Goal: Transaction & Acquisition: Purchase product/service

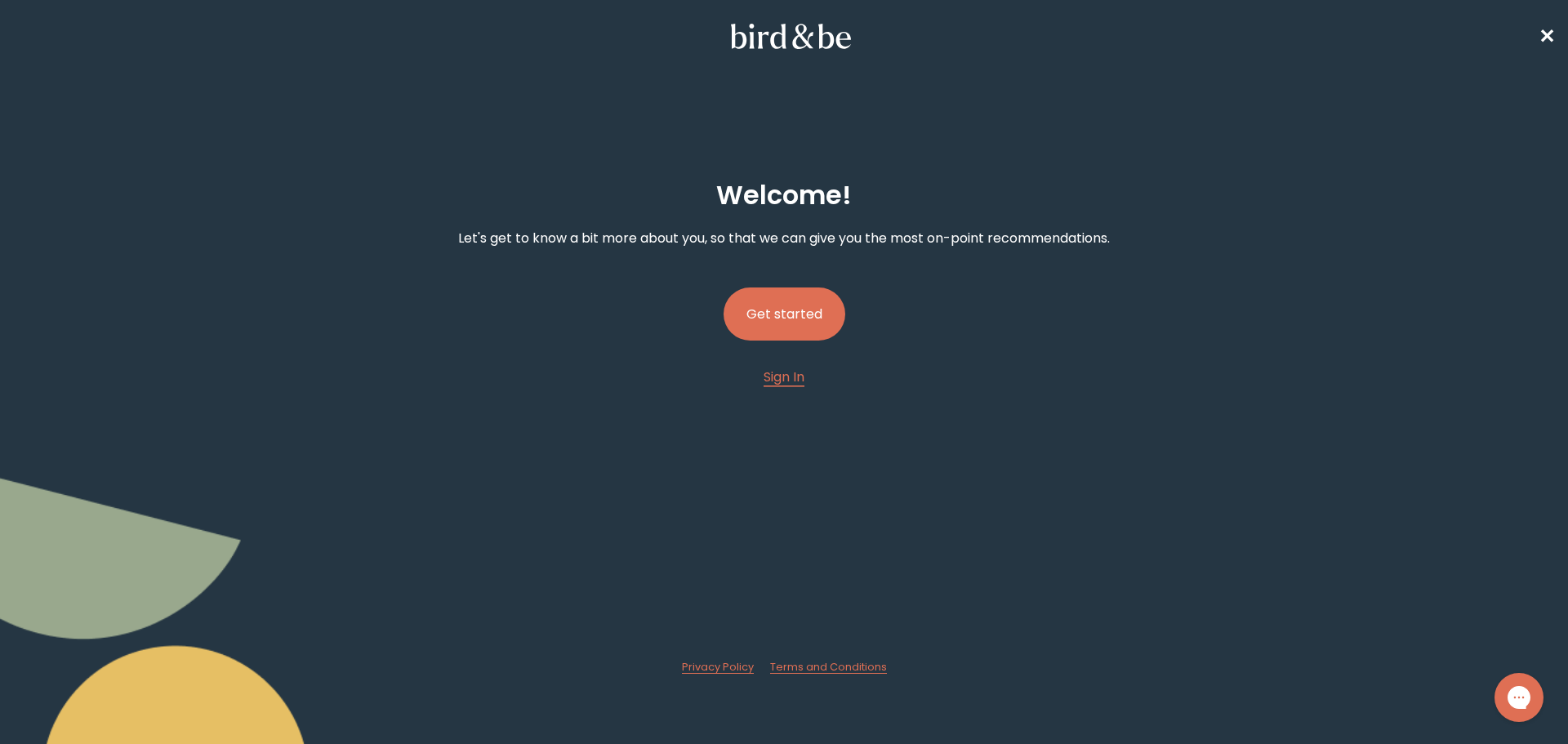
click at [788, 315] on button "Get started" at bounding box center [785, 314] width 121 height 53
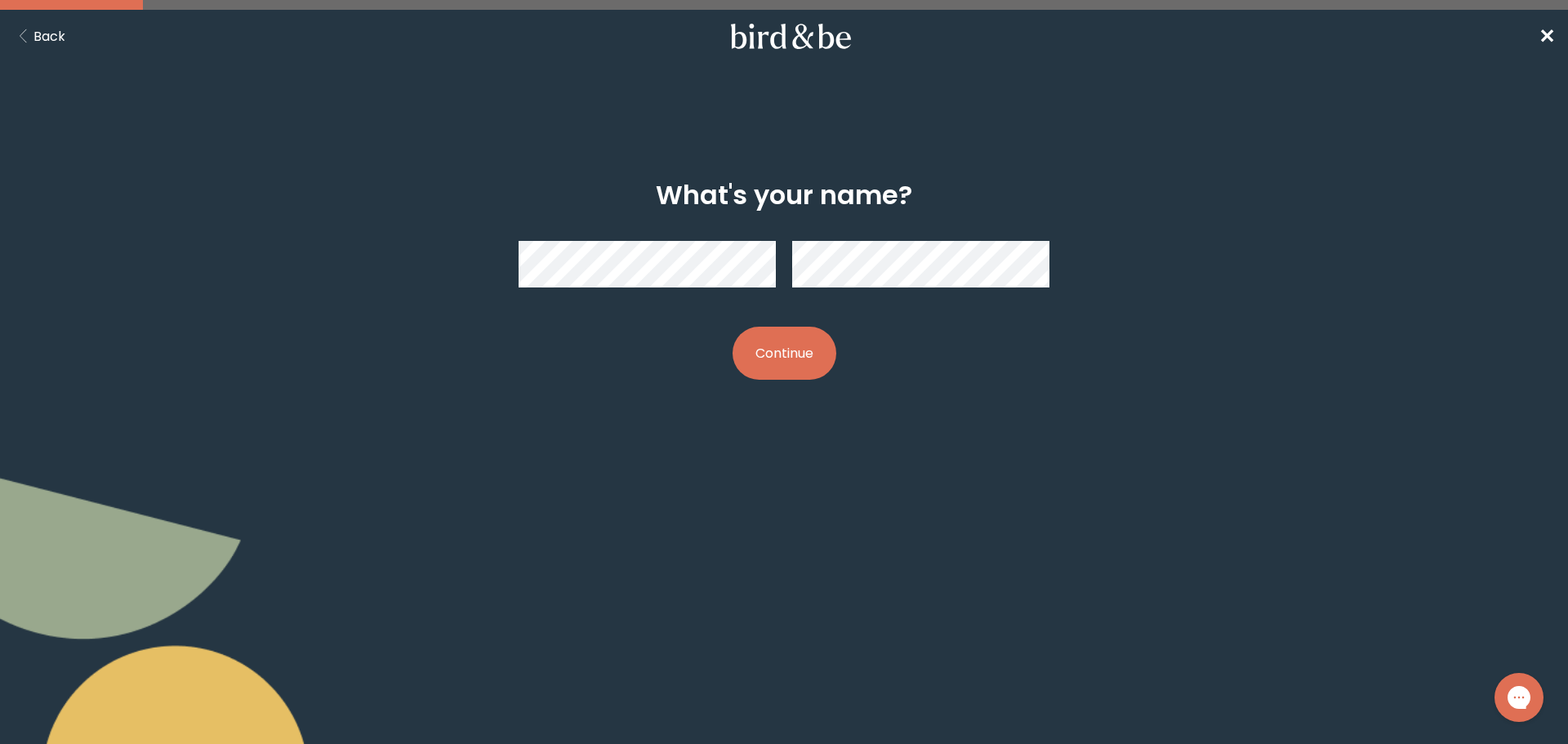
click at [733, 327] on button "Continue" at bounding box center [785, 353] width 103 height 53
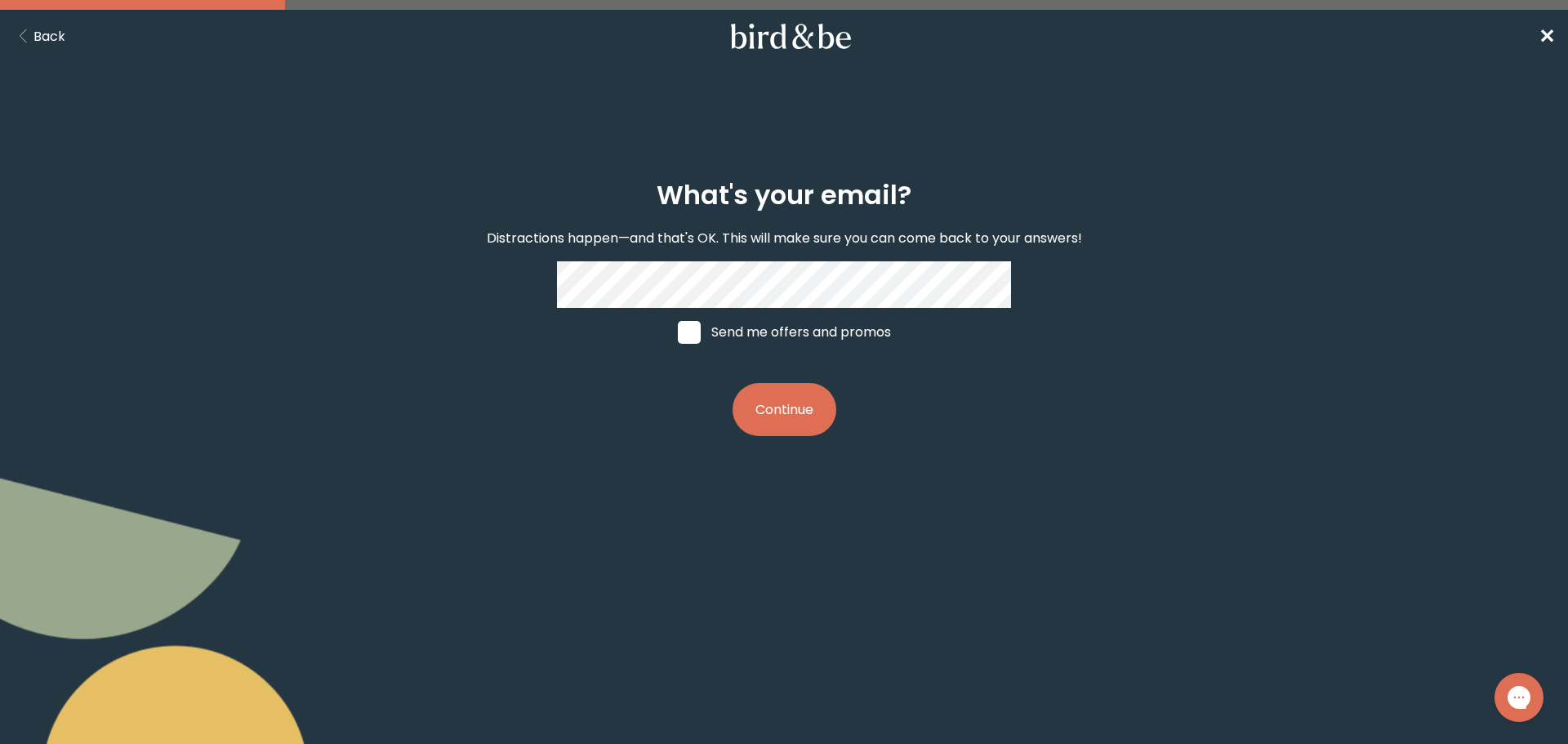
click at [691, 338] on span at bounding box center [690, 333] width 23 height 23
click at [678, 333] on input "Send me offers and promos" at bounding box center [677, 332] width 1 height 1
checkbox input "true"
click at [805, 414] on button "Continue" at bounding box center [785, 410] width 103 height 53
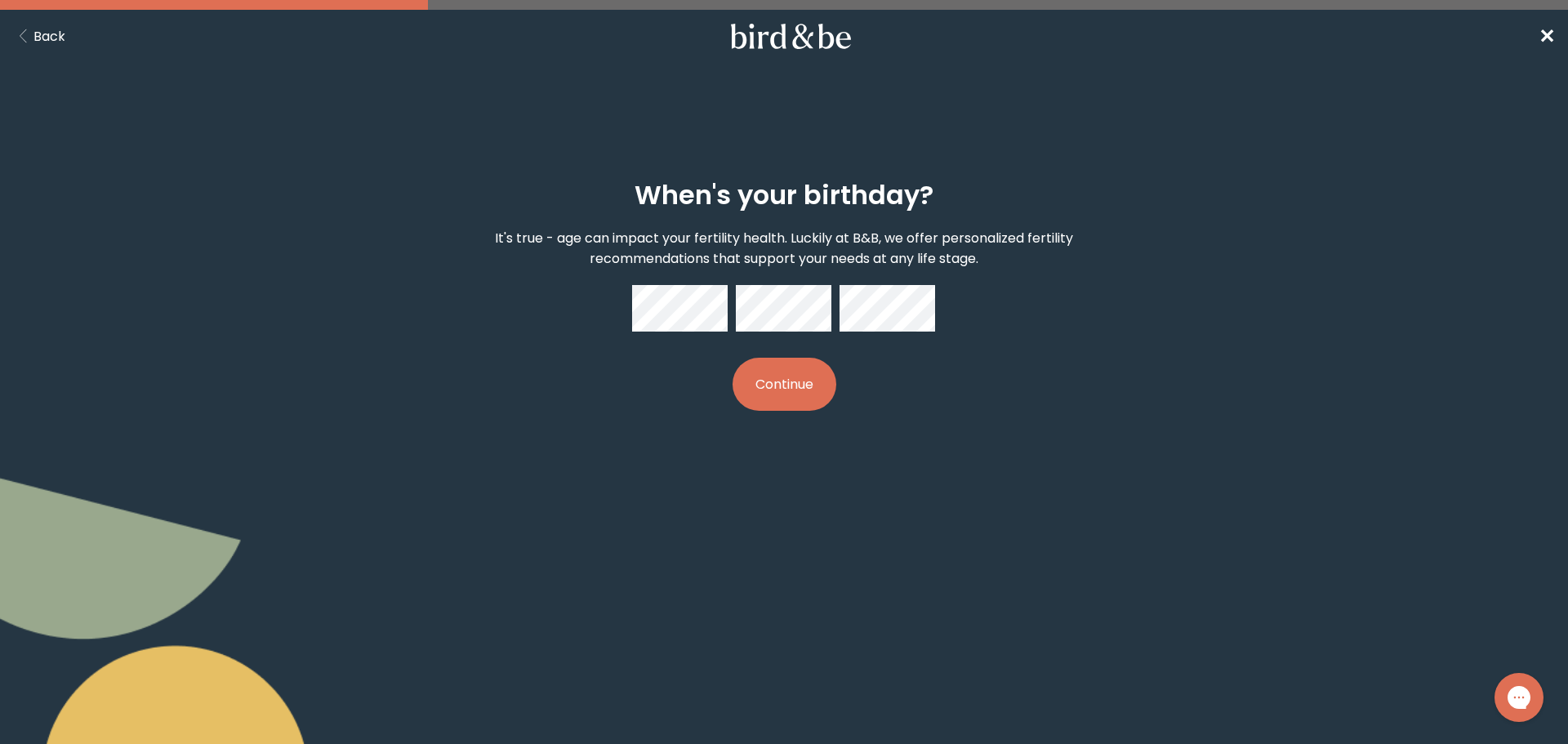
click at [733, 358] on button "Continue" at bounding box center [785, 384] width 103 height 53
click at [768, 388] on button "Continue" at bounding box center [785, 384] width 103 height 53
click at [837, 453] on body "plus-circle minus-circle close-circle Bird & Be Logo Bird & Be Logo arrow-left …" at bounding box center [784, 372] width 1568 height 744
click at [710, 308] on body "plus-circle minus-circle close-circle Bird & Be Logo Bird & Be Logo arrow-left …" at bounding box center [784, 372] width 1568 height 744
click at [787, 379] on button "Continue" at bounding box center [785, 384] width 103 height 53
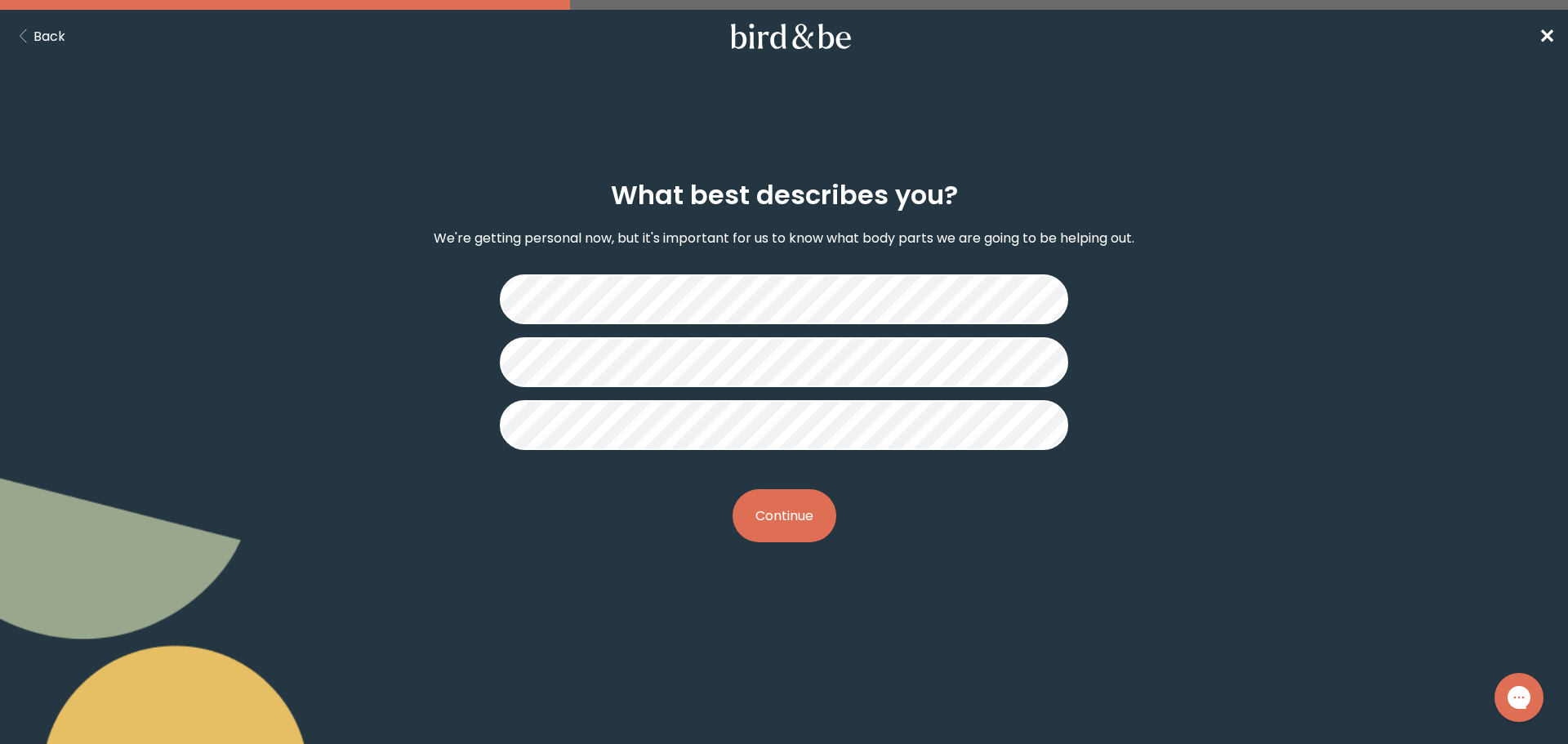
click at [781, 505] on button "Continue" at bounding box center [785, 516] width 103 height 53
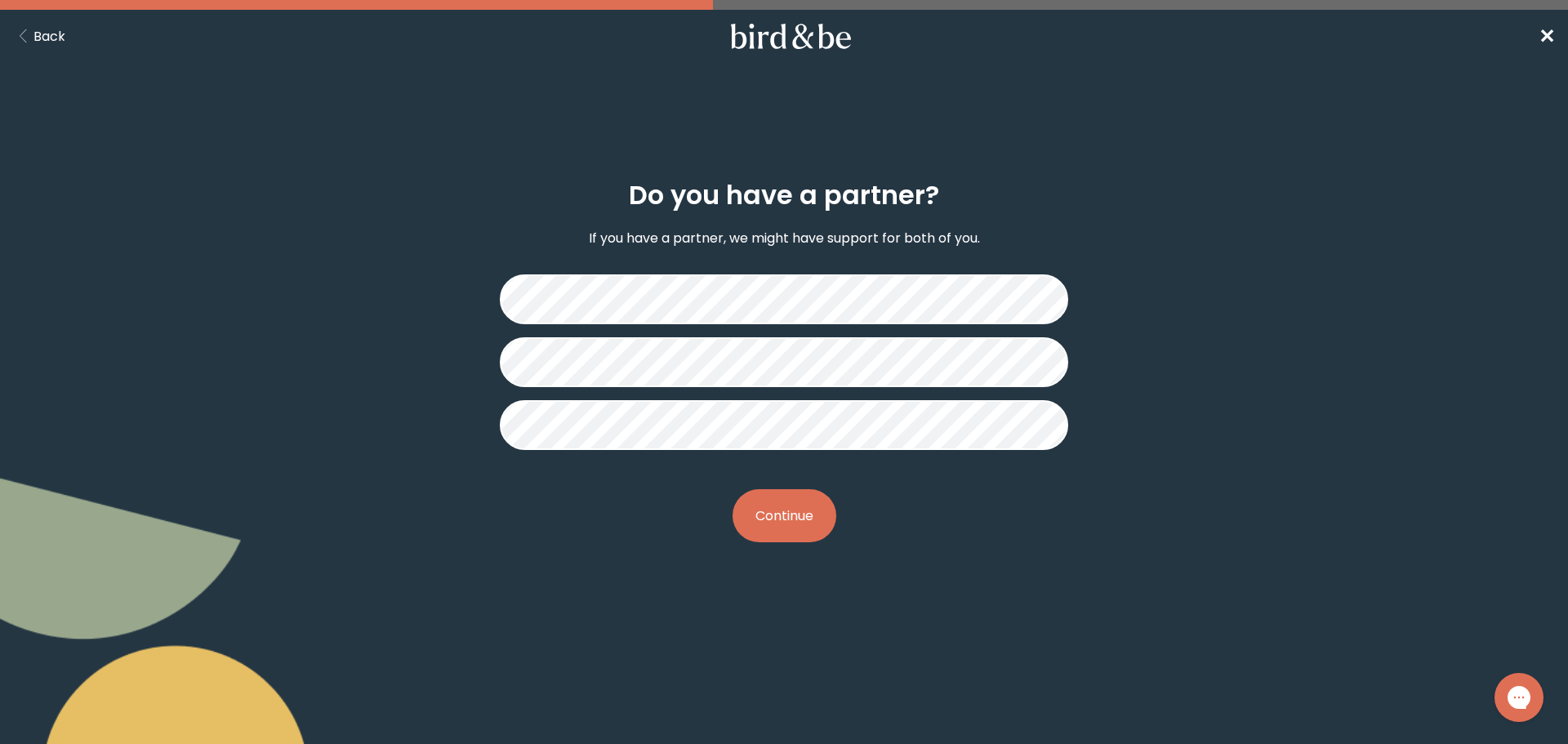
click at [799, 523] on button "Continue" at bounding box center [785, 516] width 103 height 53
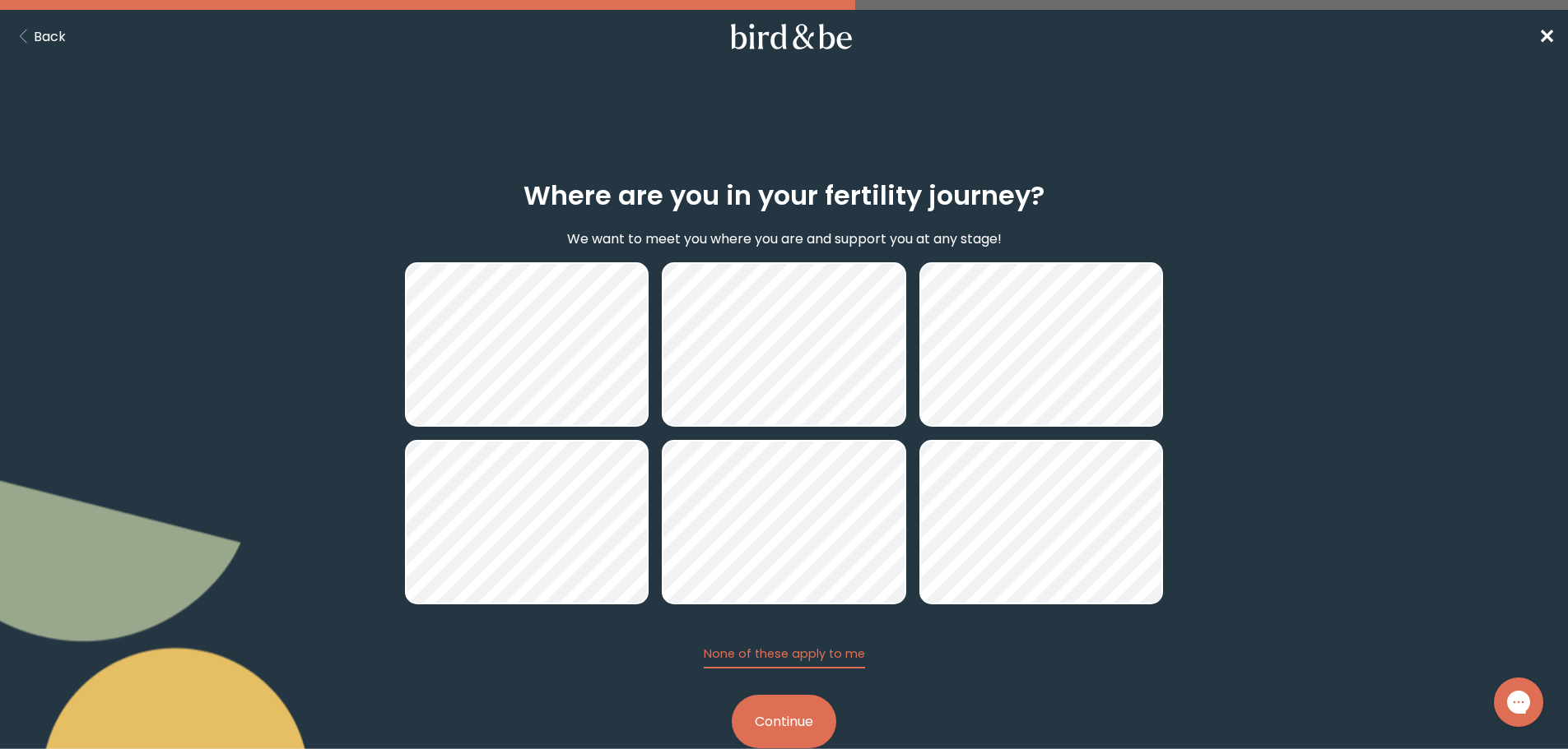
click at [796, 720] on button "Continue" at bounding box center [784, 722] width 104 height 54
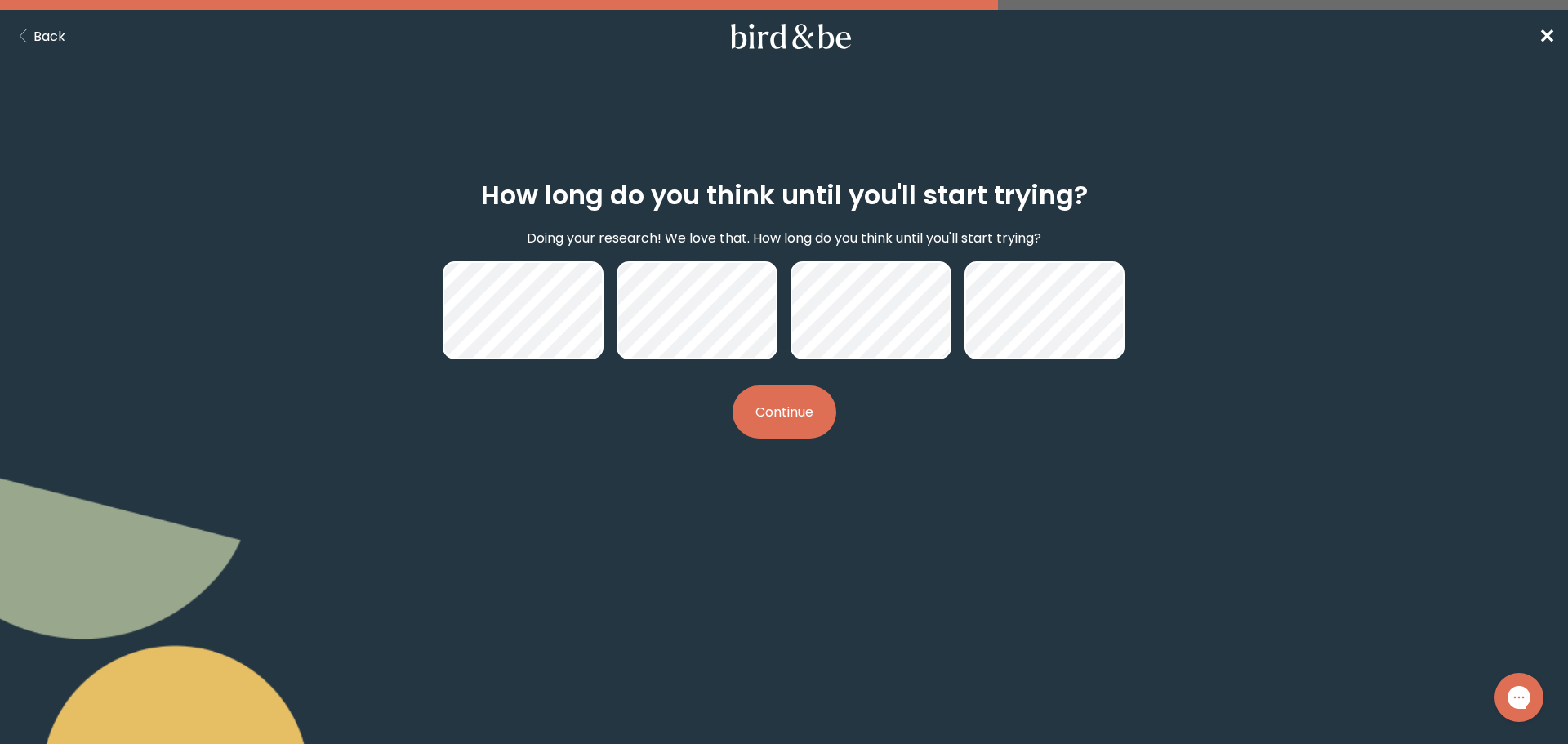
click at [799, 420] on button "Continue" at bounding box center [785, 412] width 103 height 53
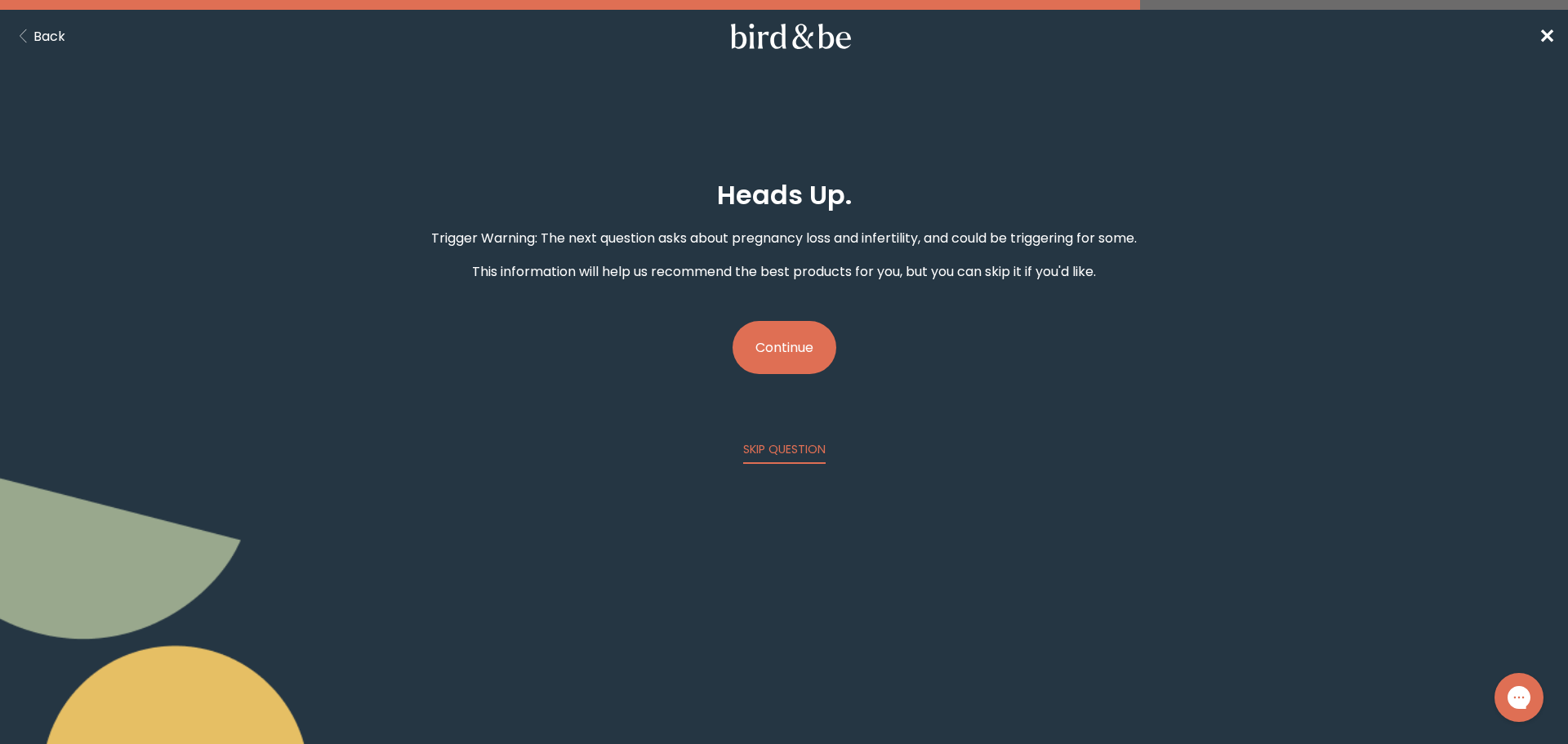
click at [749, 347] on button "Continue" at bounding box center [785, 347] width 103 height 53
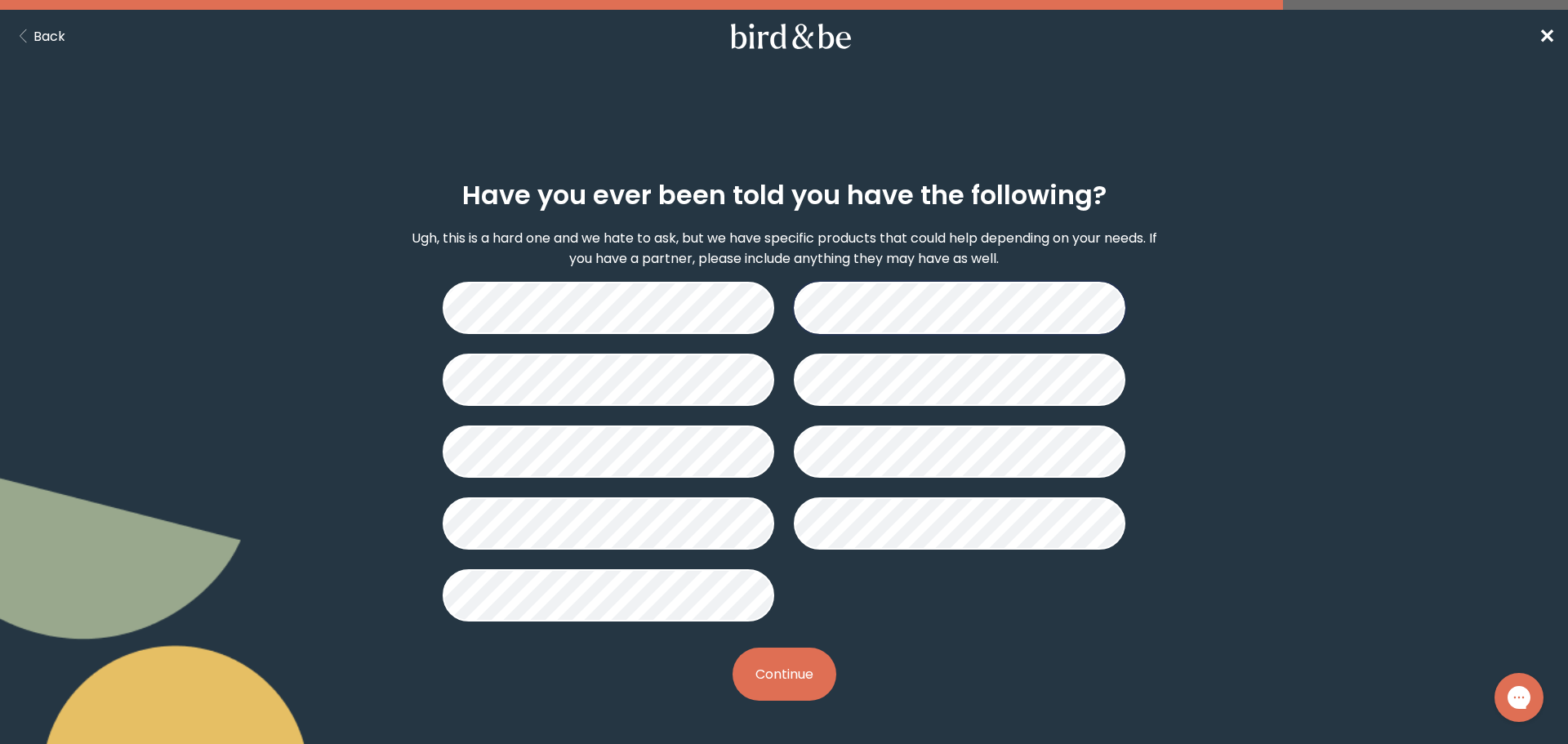
click at [782, 682] on button "Continue" at bounding box center [785, 674] width 103 height 53
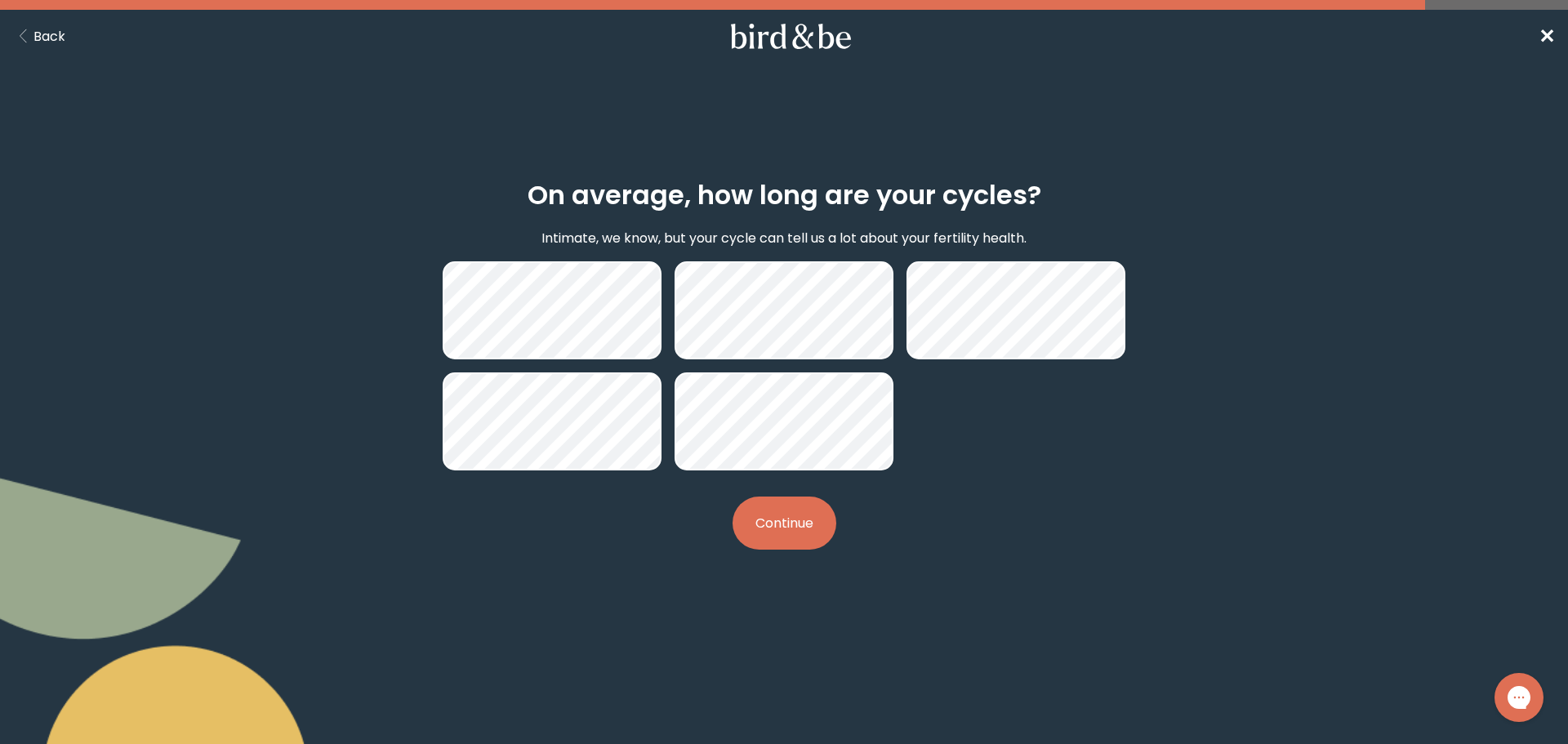
click at [771, 515] on button "Continue" at bounding box center [785, 523] width 103 height 53
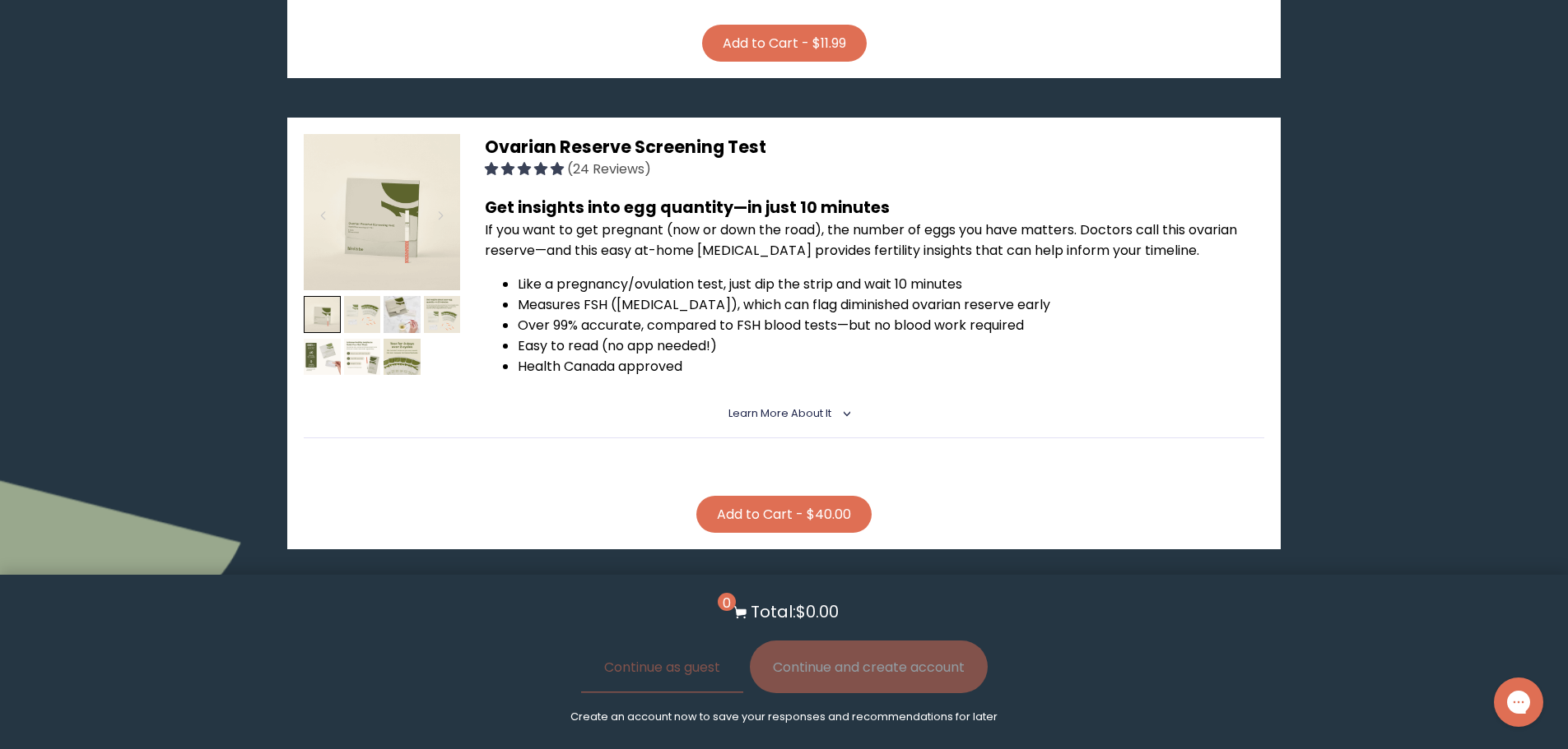
scroll to position [1522, 0]
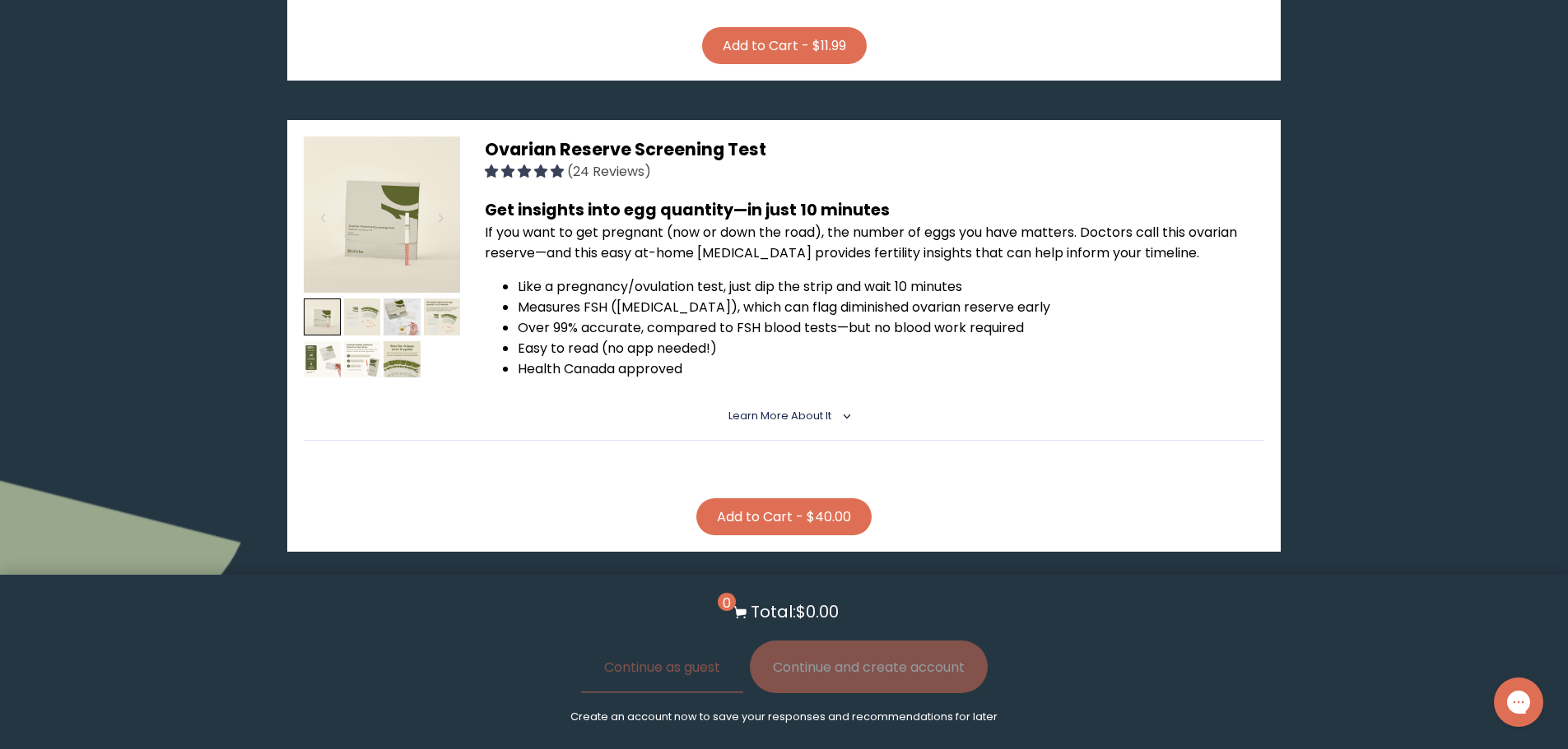
click at [834, 481] on div "Add to Cart - $40.00" at bounding box center [784, 496] width 576 height 79
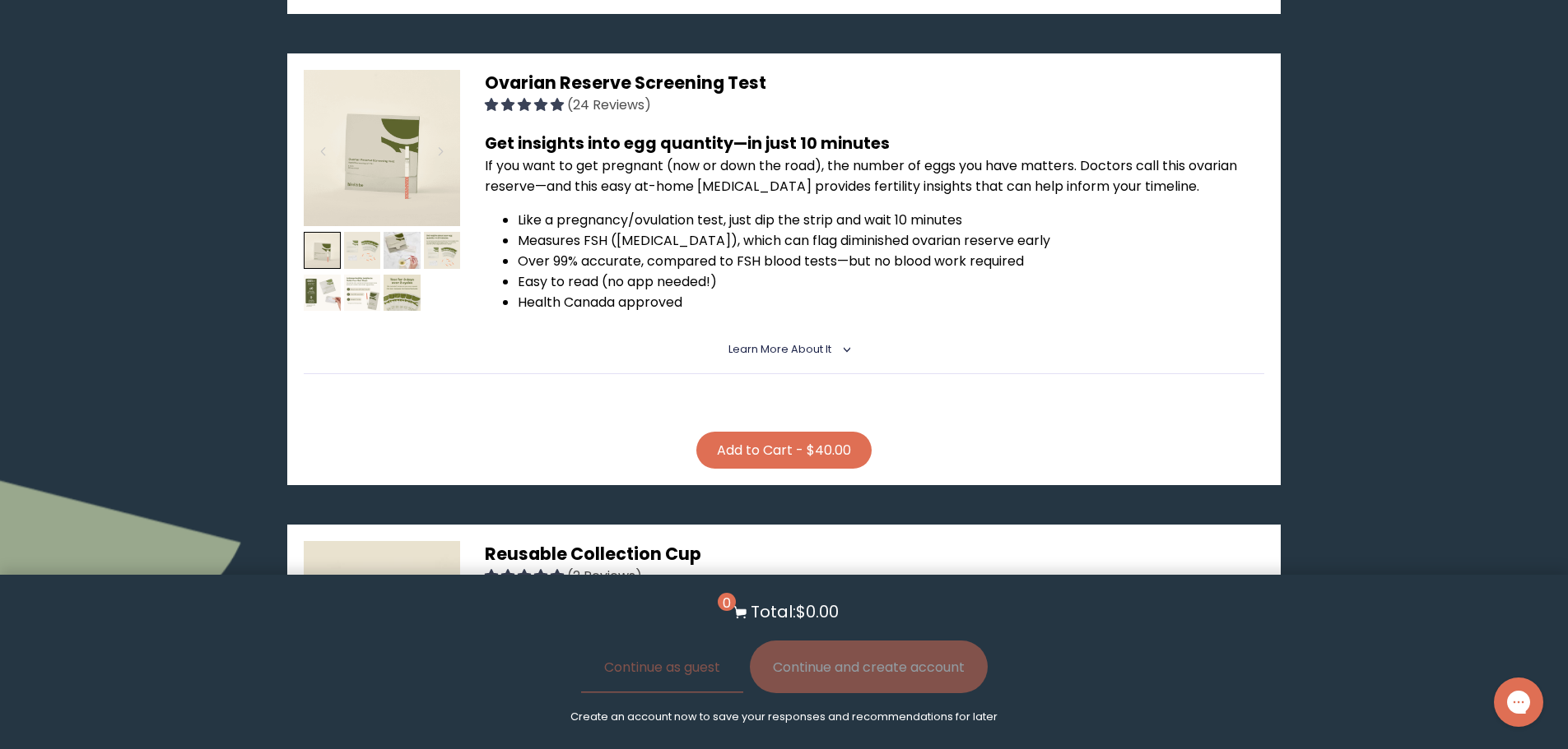
scroll to position [1589, 0]
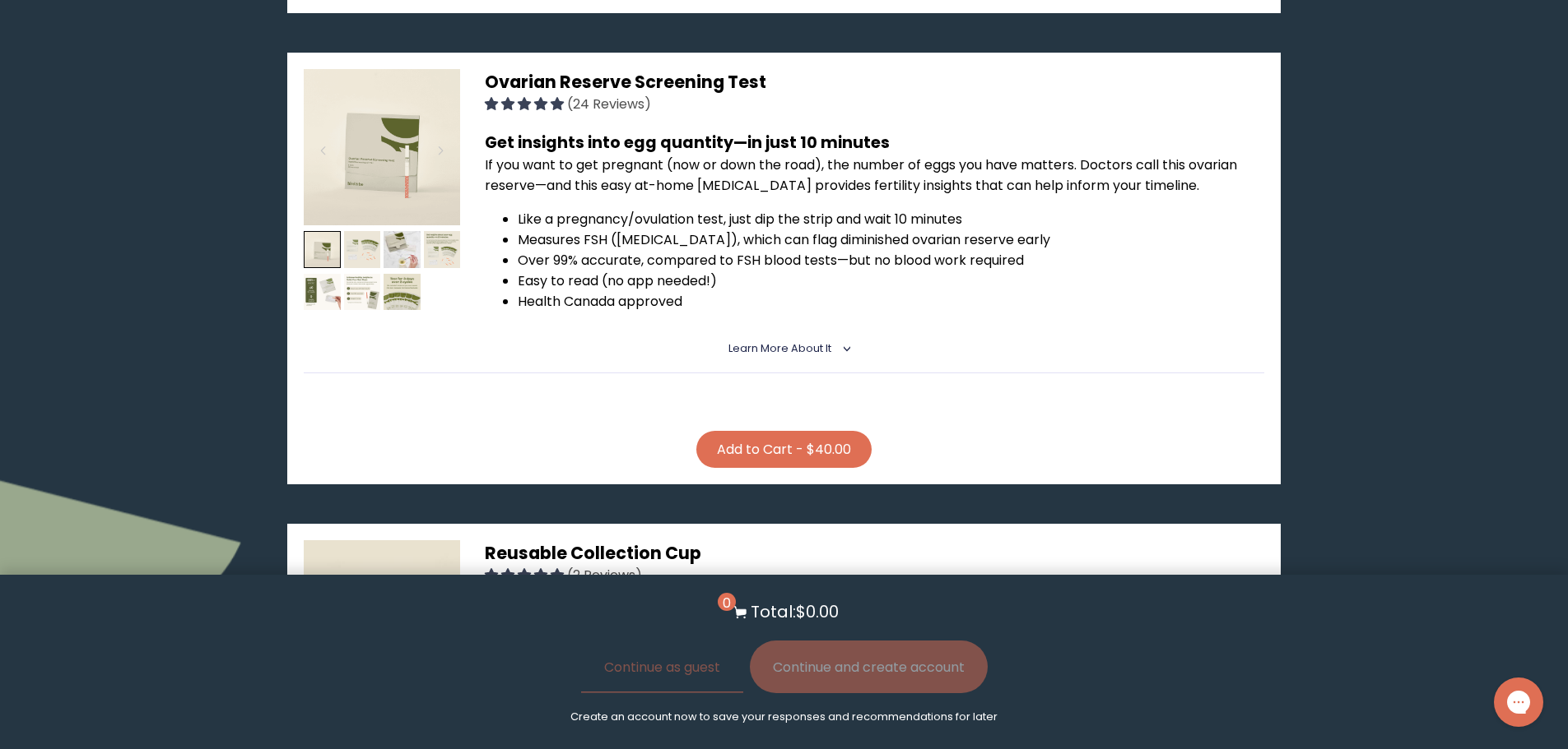
click at [836, 351] on icon "<" at bounding box center [844, 349] width 15 height 8
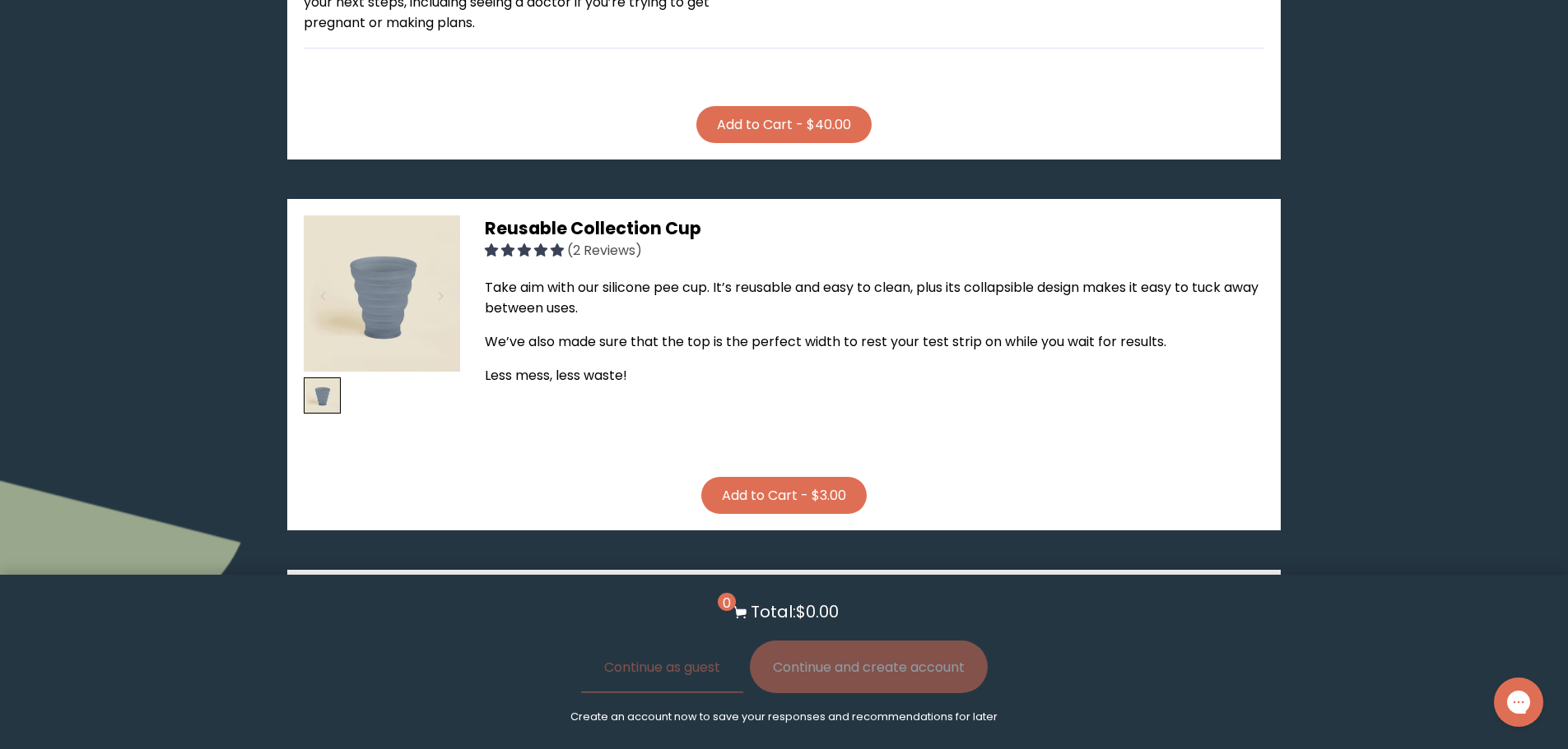
scroll to position [2264, 0]
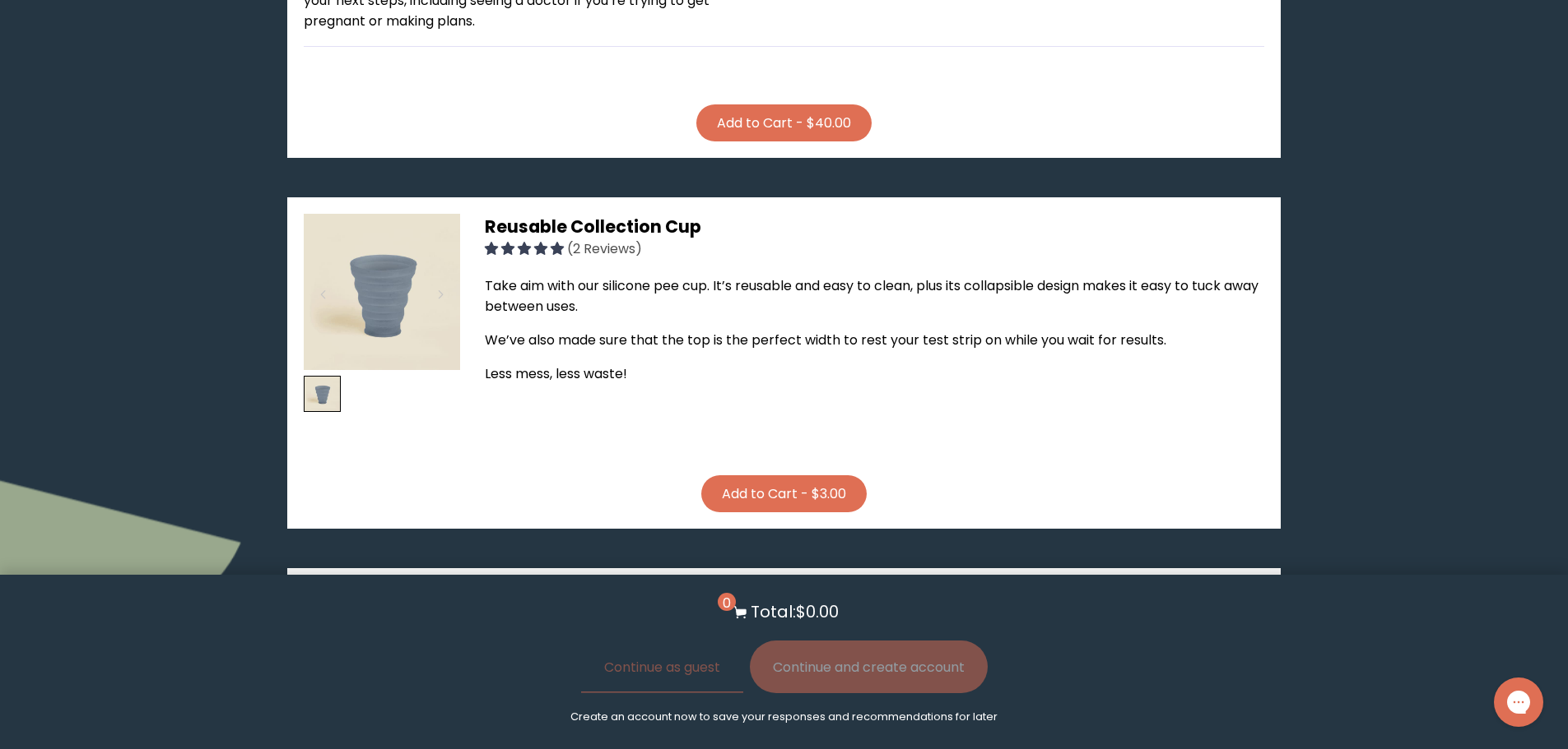
click at [824, 486] on button "Add to Cart - $3.00" at bounding box center [784, 494] width 165 height 37
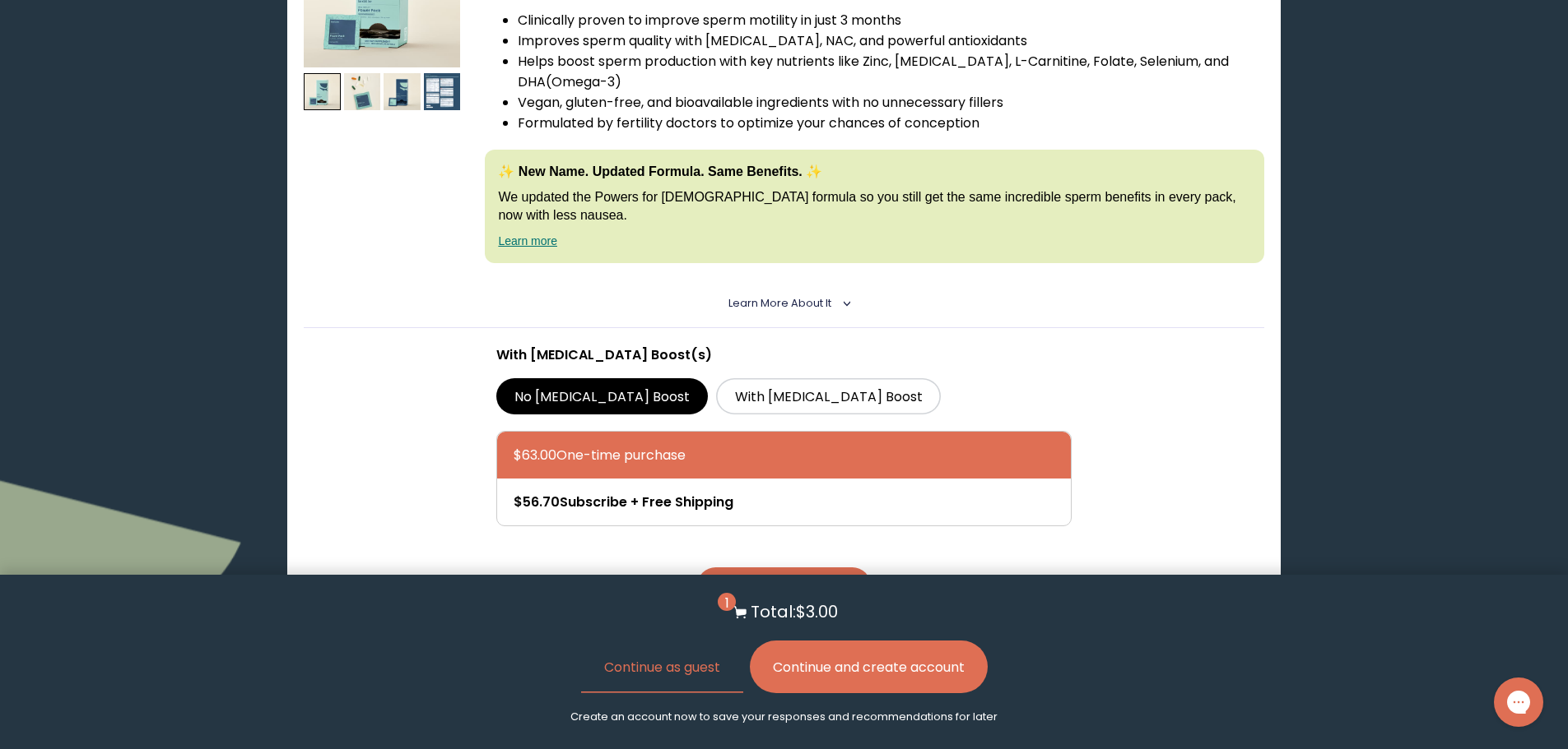
scroll to position [3592, 0]
click at [723, 407] on label "With [MEDICAL_DATA] Boost" at bounding box center [829, 398] width 225 height 36
click at [0, 0] on input "With [MEDICAL_DATA] Boost" at bounding box center [0, 0] width 0 height 0
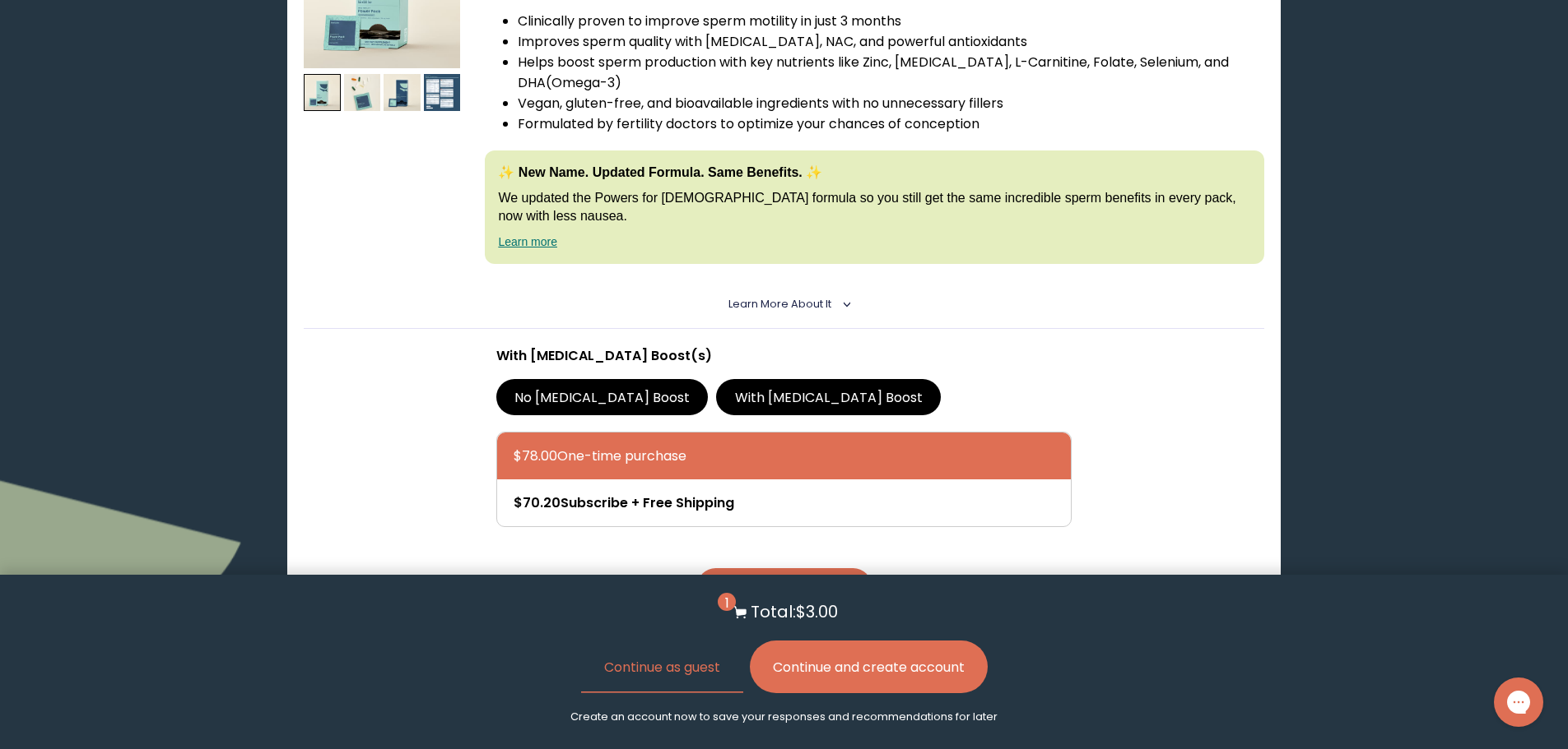
click at [617, 394] on label "No [MEDICAL_DATA] Boost" at bounding box center [602, 398] width 213 height 36
click at [0, 0] on input "No [MEDICAL_DATA] Boost" at bounding box center [0, 0] width 0 height 0
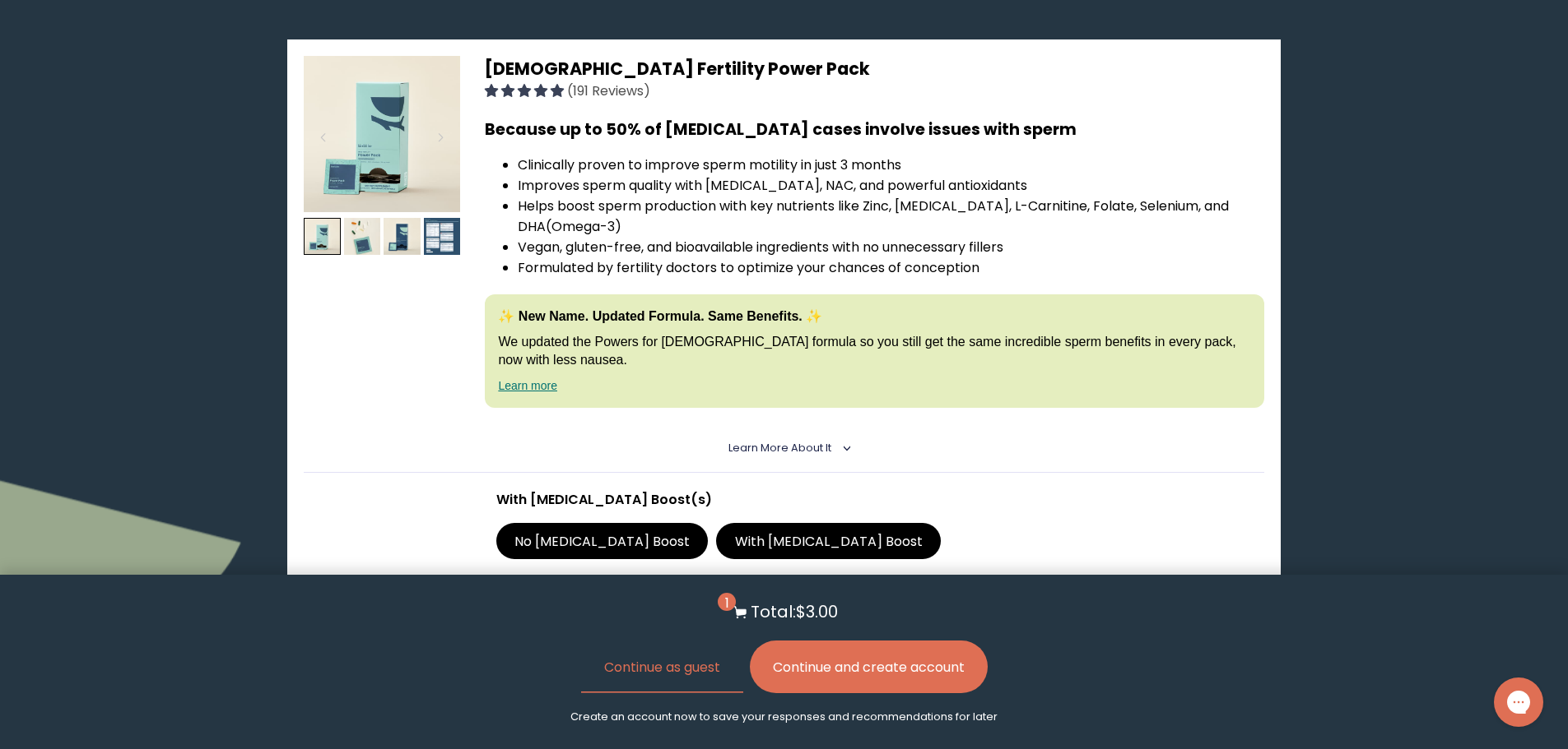
scroll to position [3447, 0]
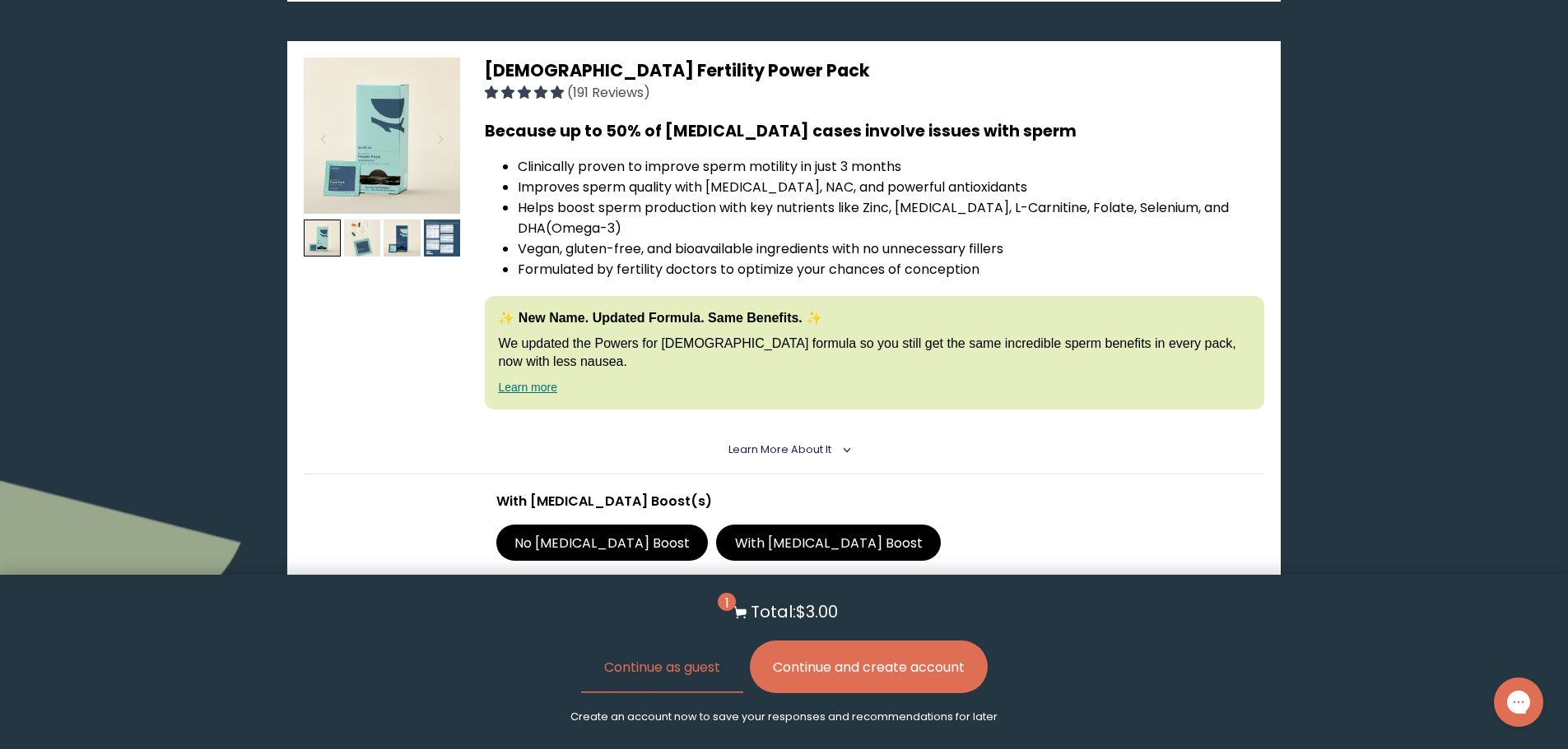
click at [765, 445] on span "Learn More About it" at bounding box center [780, 449] width 103 height 14
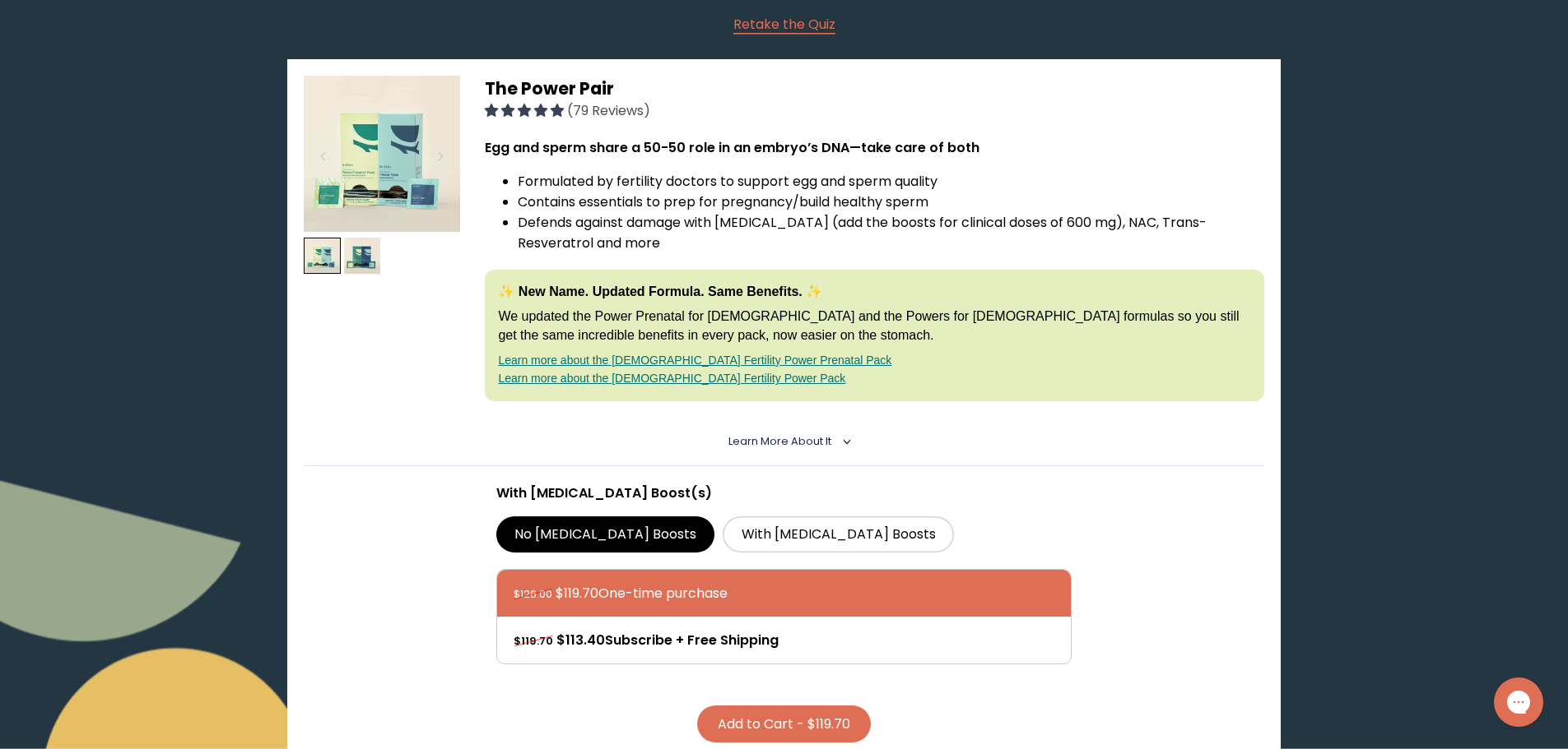
scroll to position [200, 0]
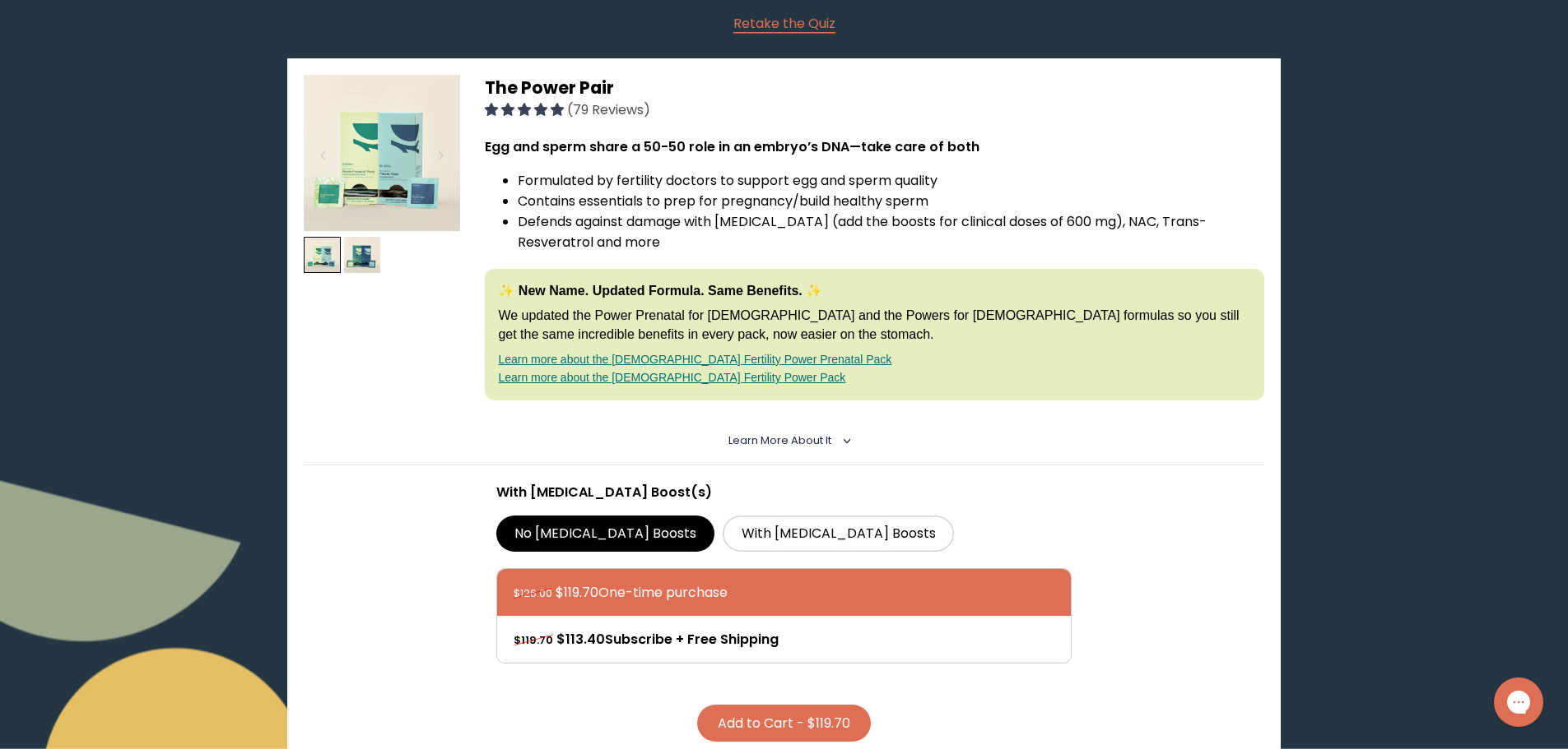
click at [762, 445] on span "Learn More About it" at bounding box center [780, 440] width 103 height 14
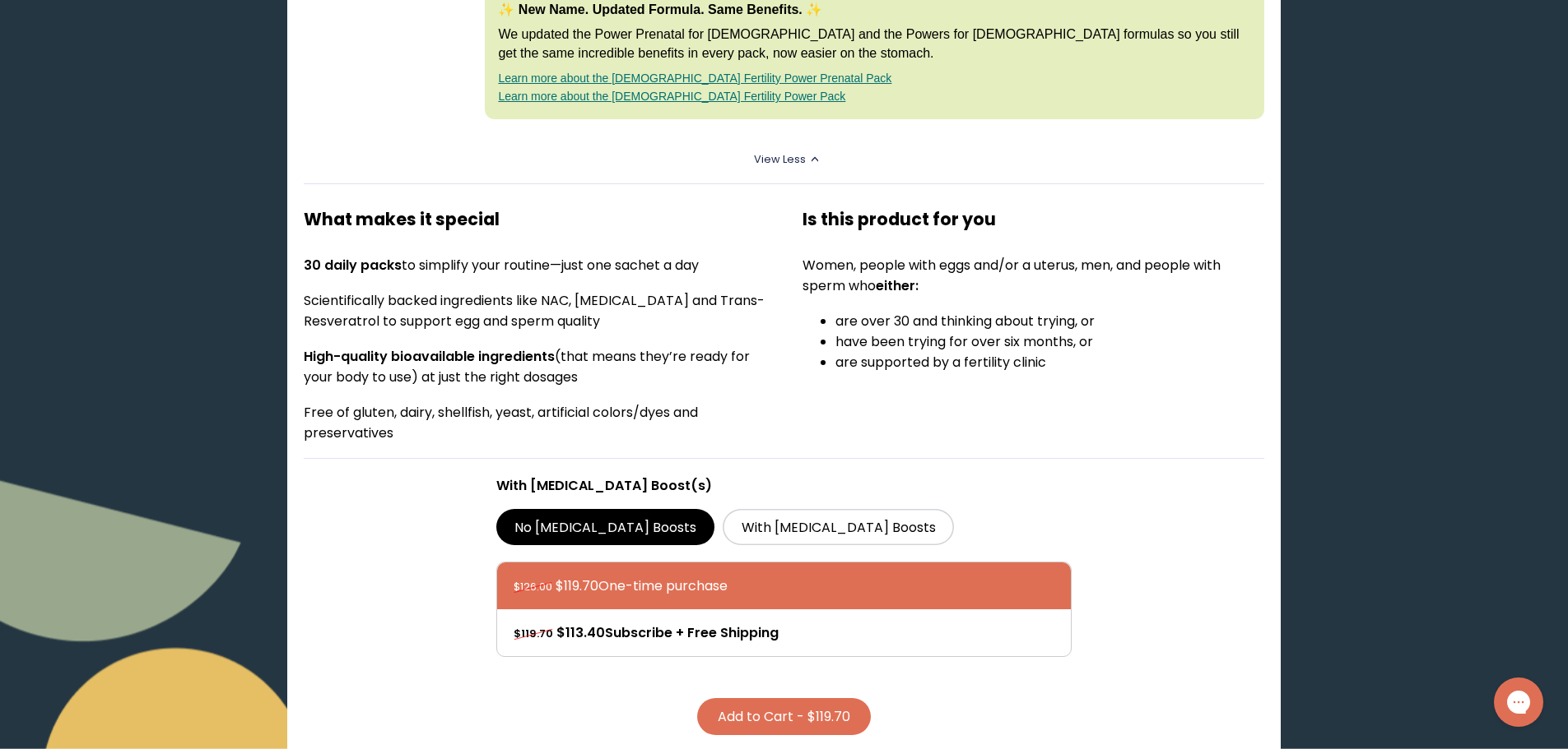
scroll to position [483, 0]
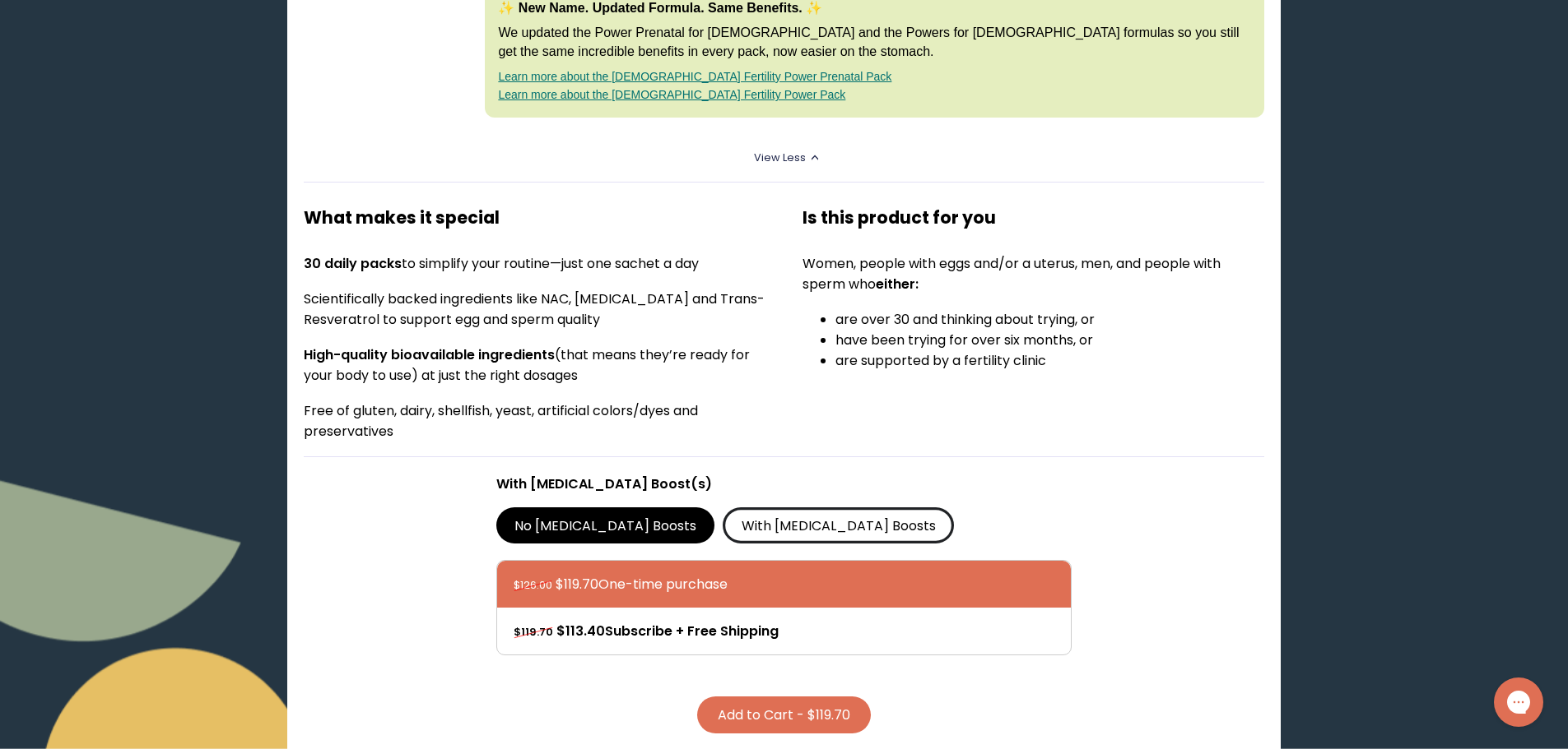
click at [737, 514] on label "With [MEDICAL_DATA] Boosts" at bounding box center [839, 526] width 232 height 36
click at [0, 0] on input "With [MEDICAL_DATA] Boosts" at bounding box center [0, 0] width 0 height 0
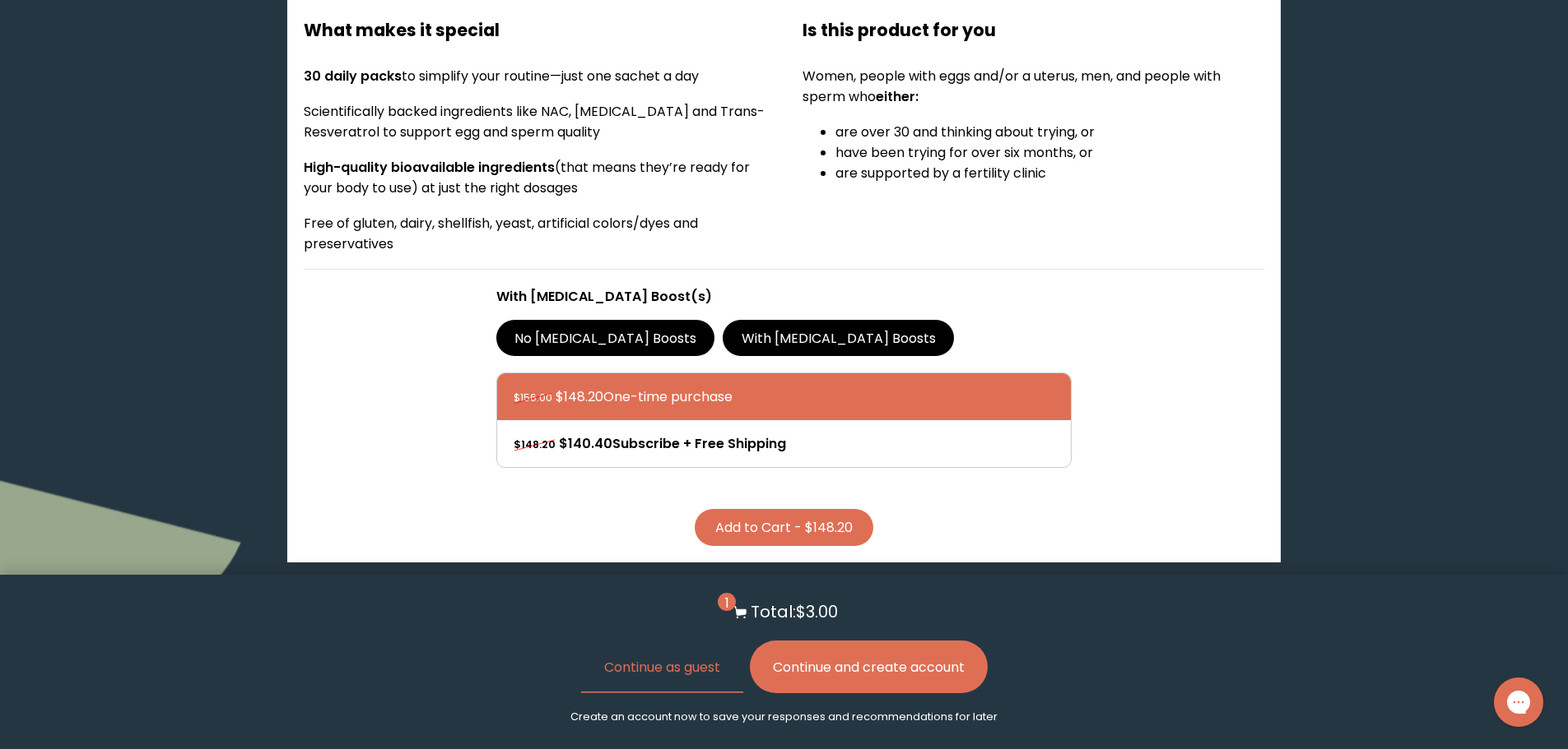
scroll to position [672, 0]
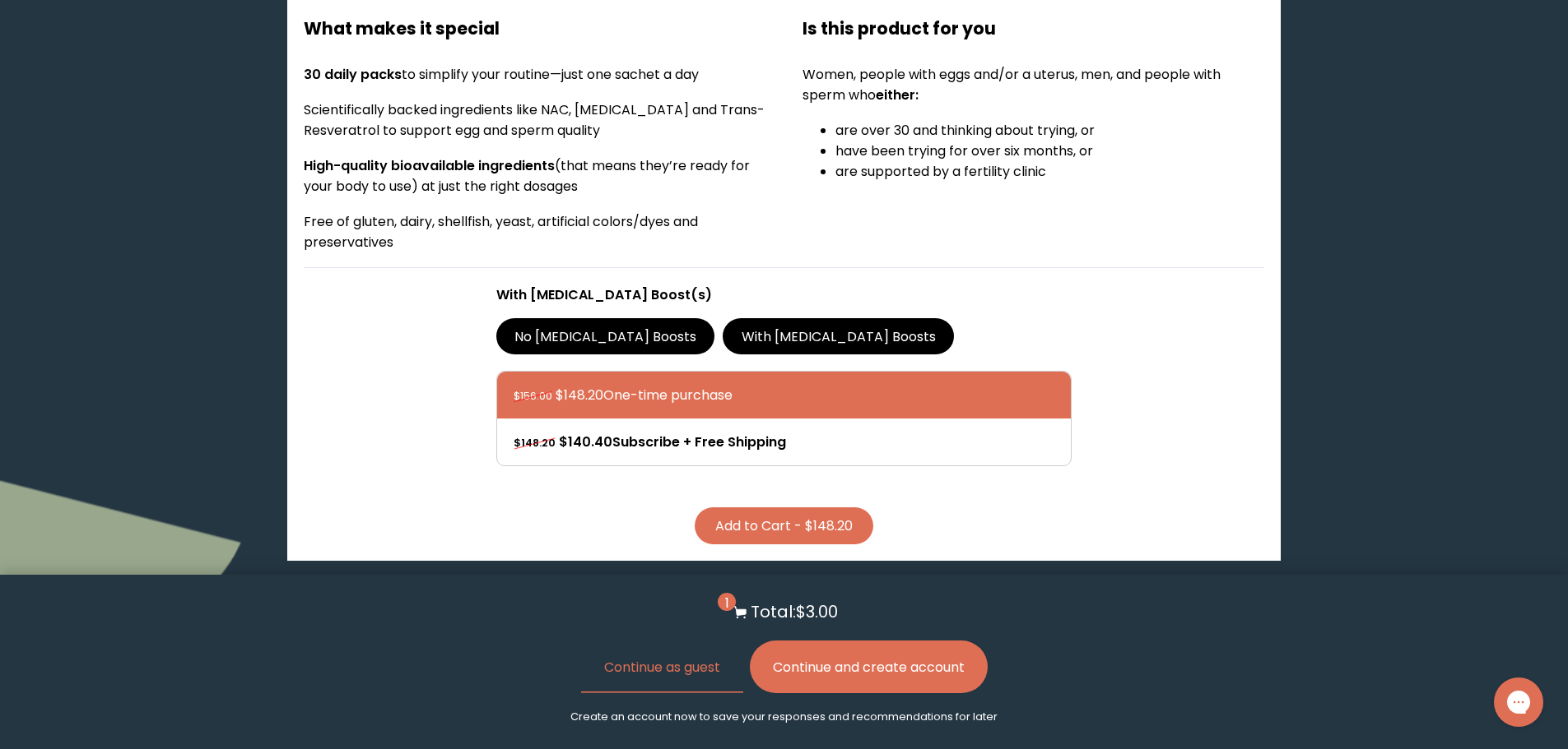
click at [592, 322] on label "No [MEDICAL_DATA] Boosts" at bounding box center [605, 336] width 219 height 36
click at [0, 0] on input "No [MEDICAL_DATA] Boosts" at bounding box center [0, 0] width 0 height 0
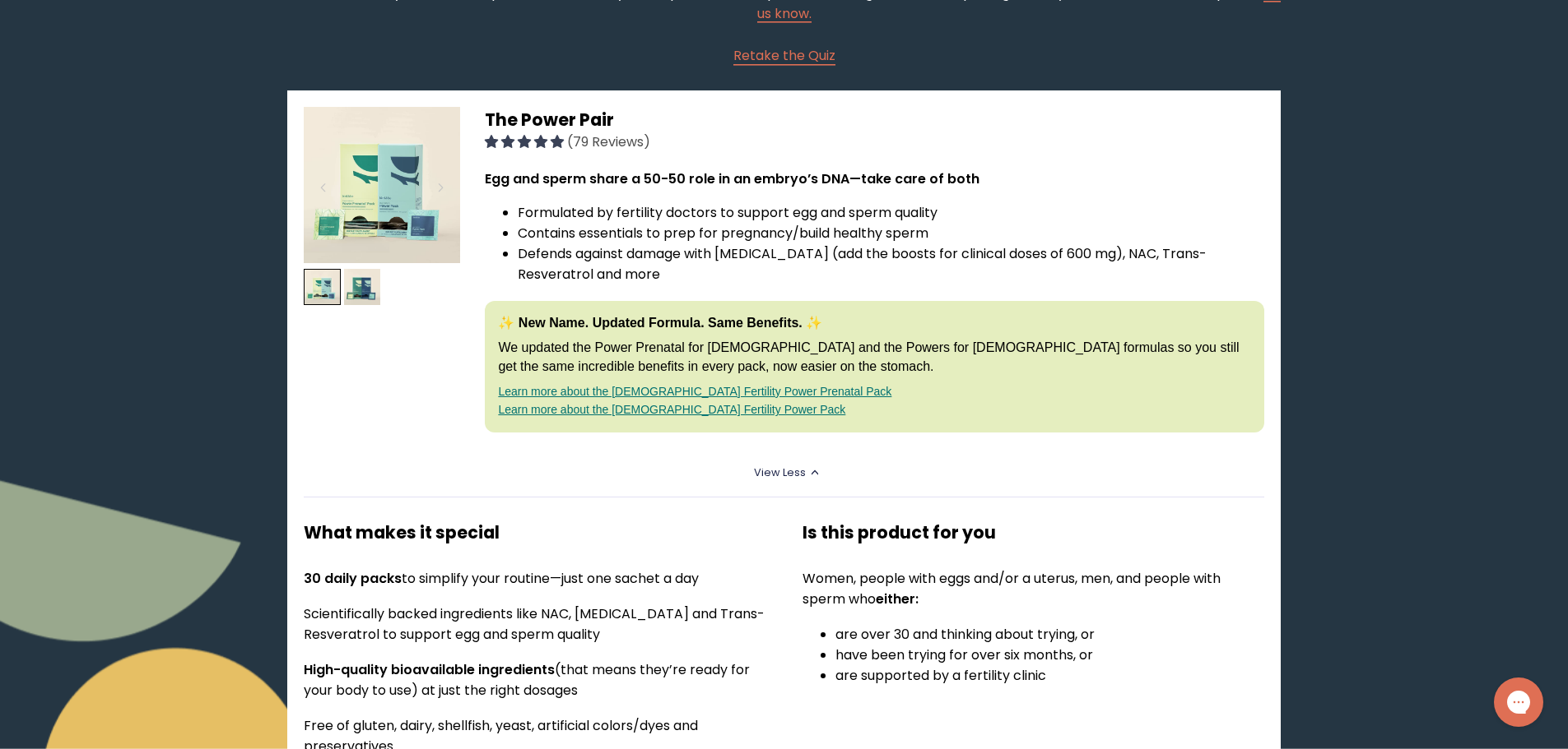
scroll to position [169, 0]
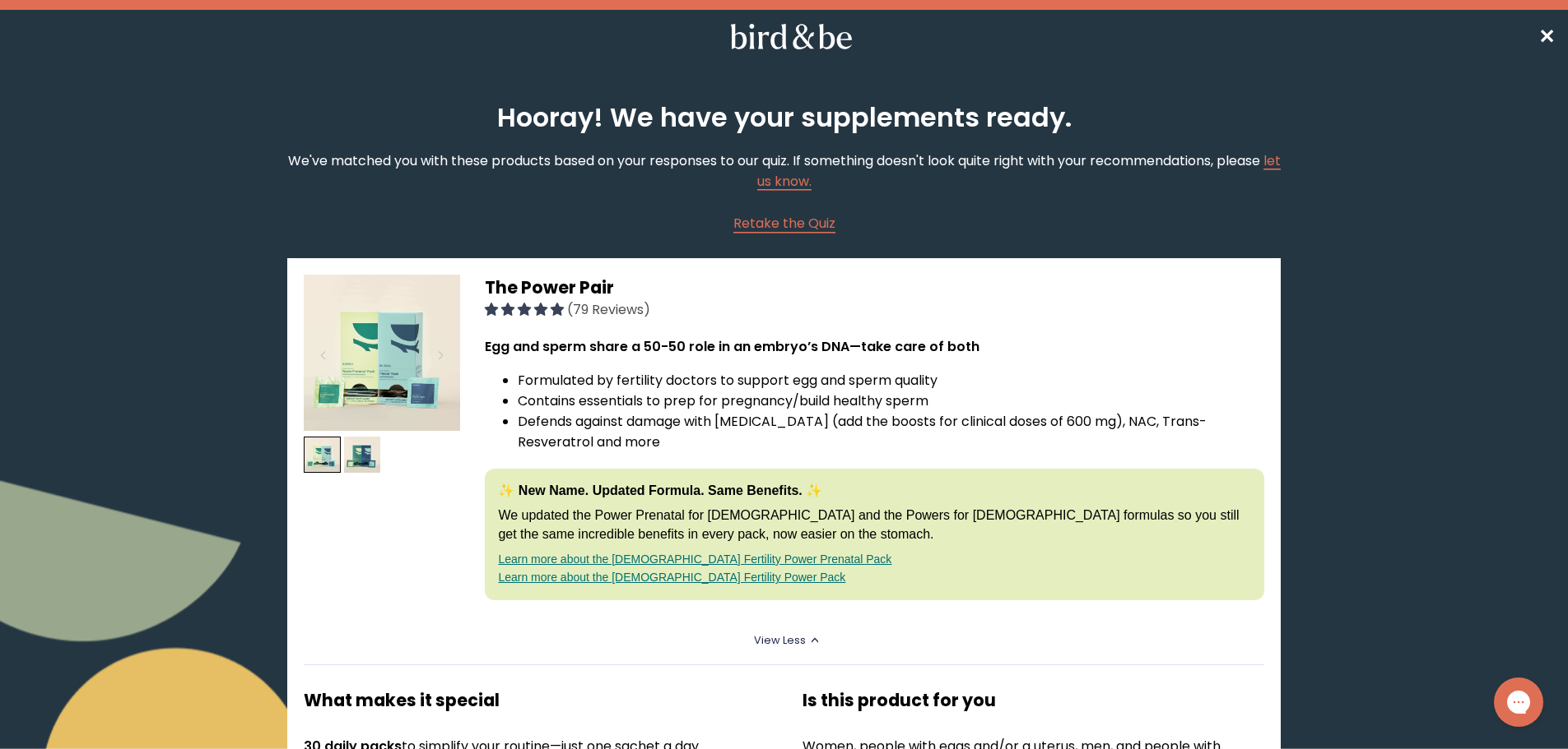
scroll to position [2, 0]
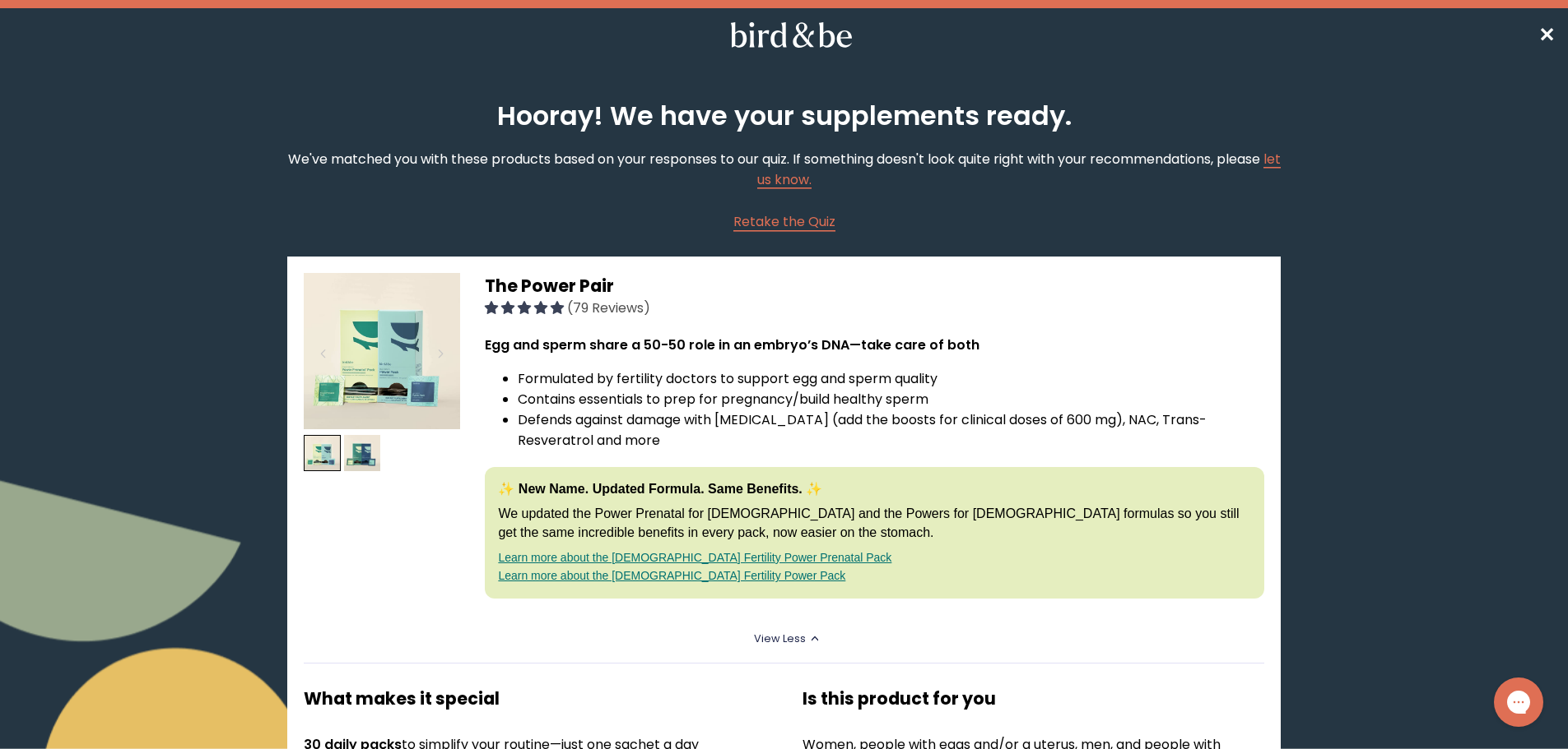
click at [1555, 33] on nav "✕" at bounding box center [784, 35] width 1568 height 53
click at [1543, 33] on span "✕" at bounding box center [1546, 35] width 17 height 27
